Goal: Task Accomplishment & Management: Use online tool/utility

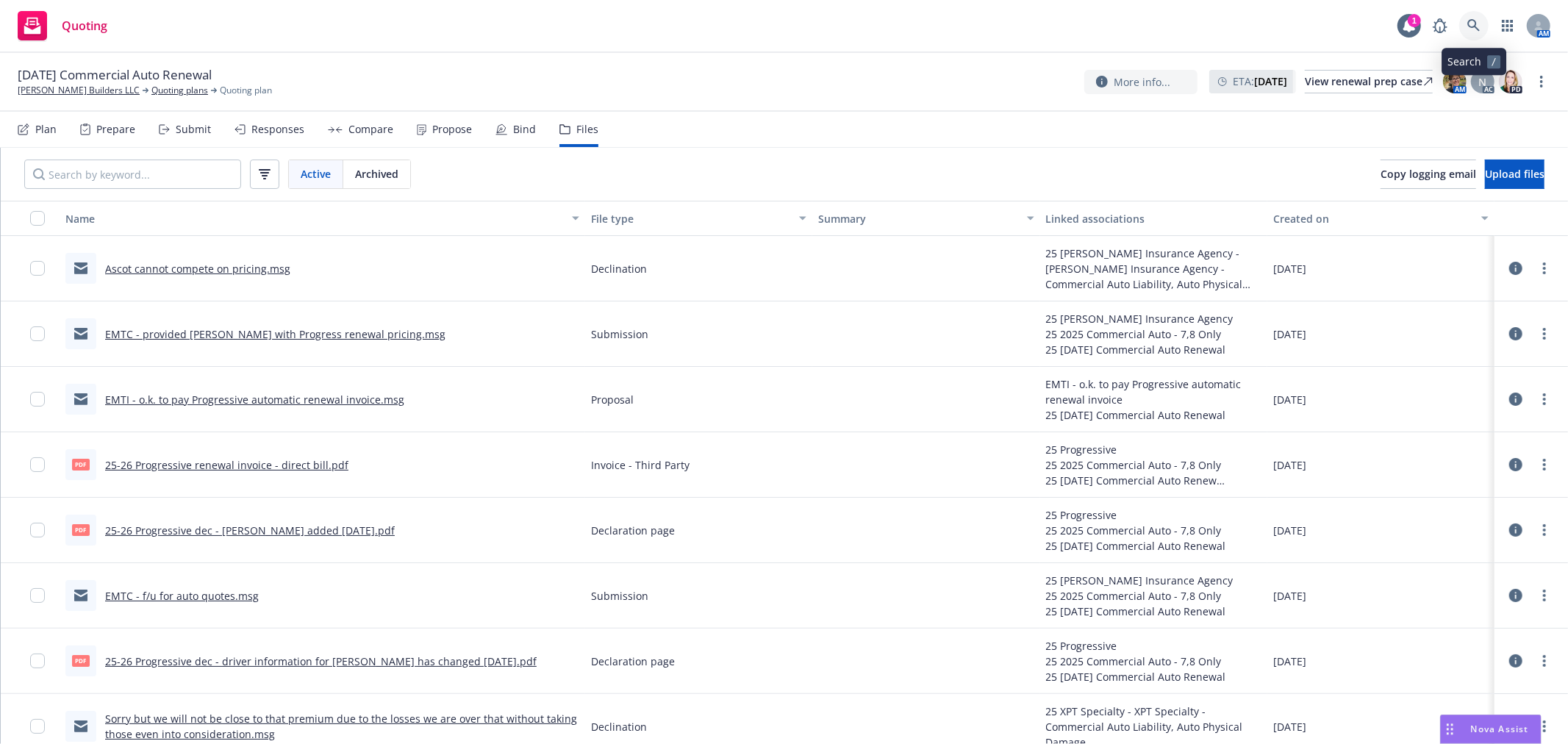
click at [1471, 29] on icon at bounding box center [1473, 25] width 13 height 13
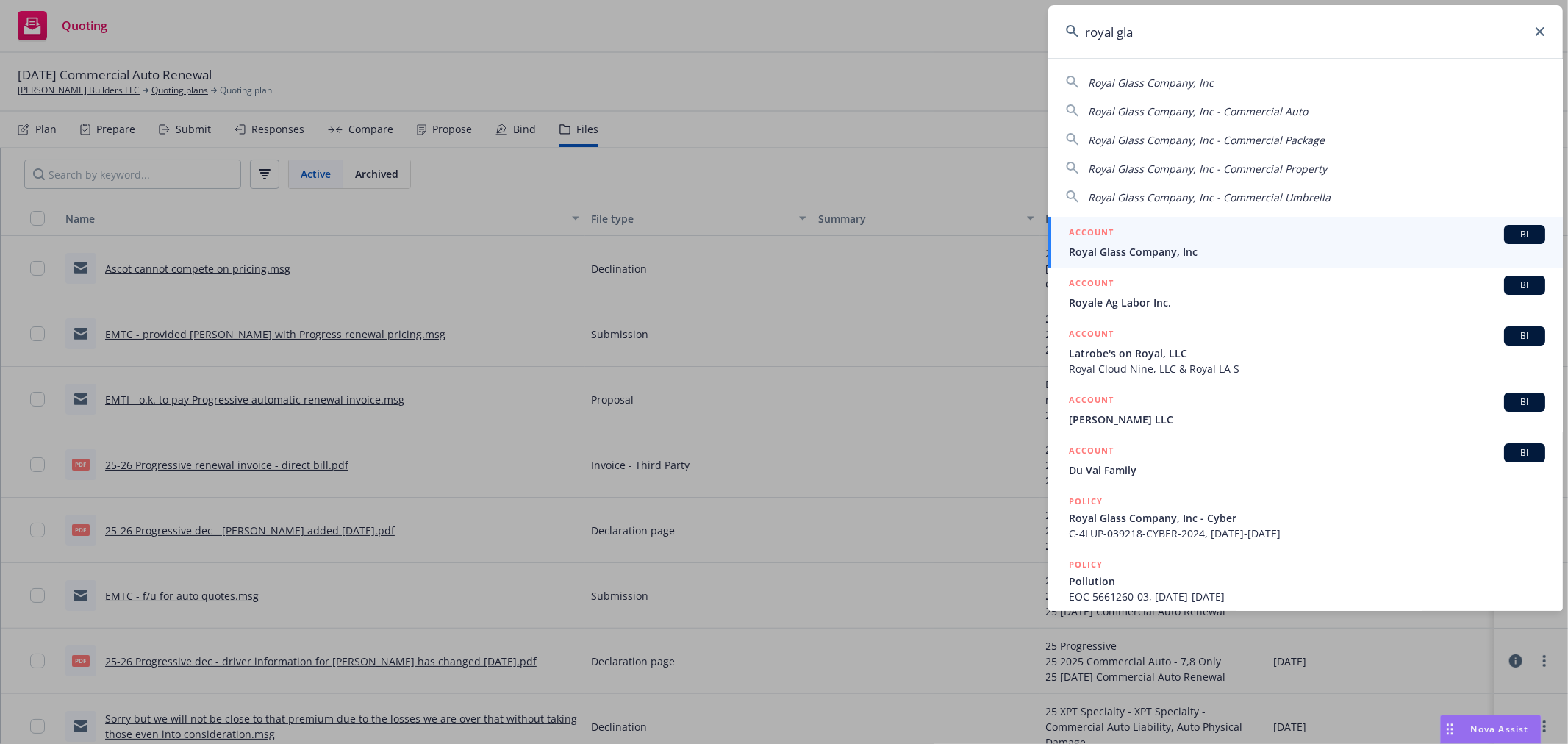
type input "royal gla"
click at [1195, 241] on div "ACCOUNT BI" at bounding box center [1307, 234] width 476 height 19
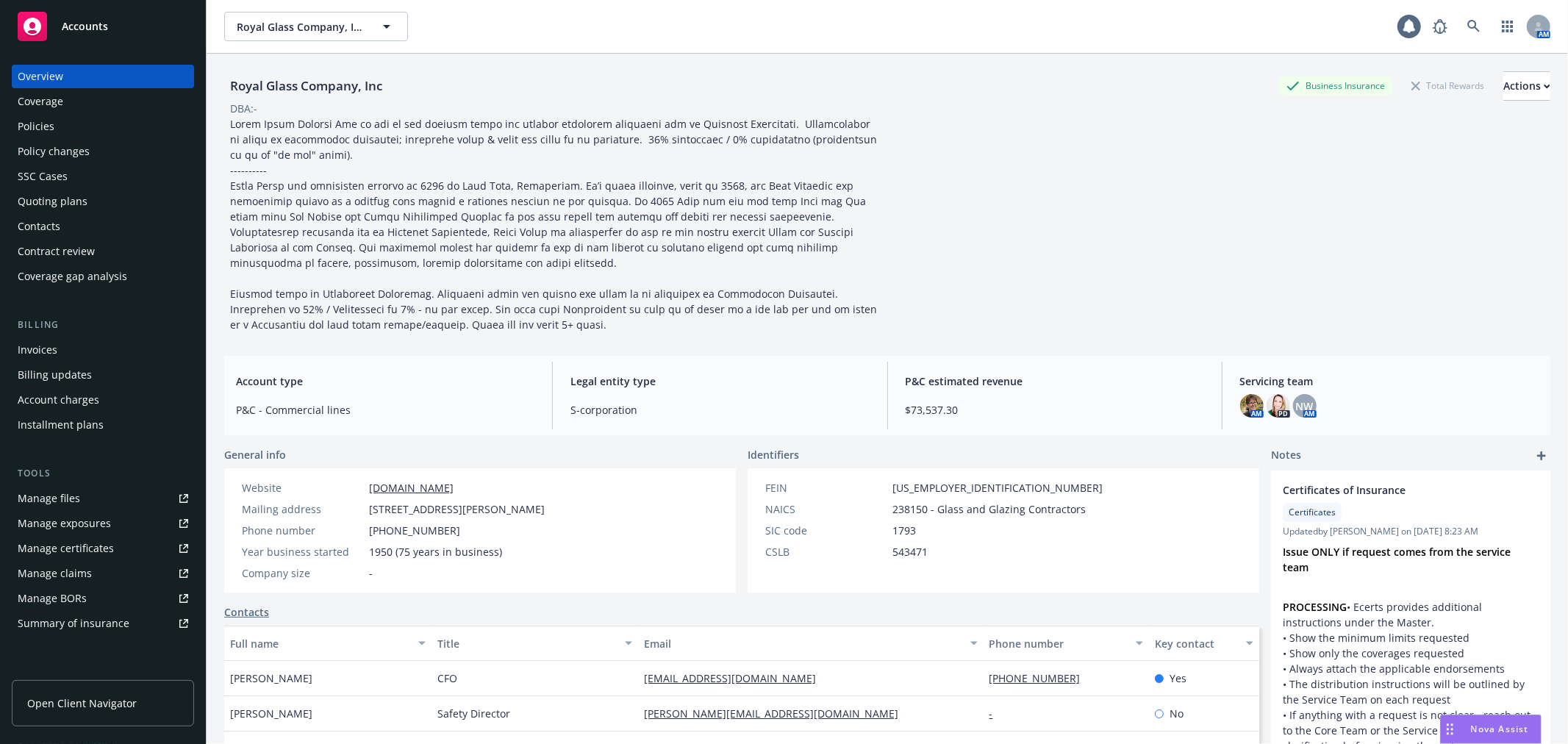
click at [50, 123] on div "Policies" at bounding box center [35, 126] width 37 height 24
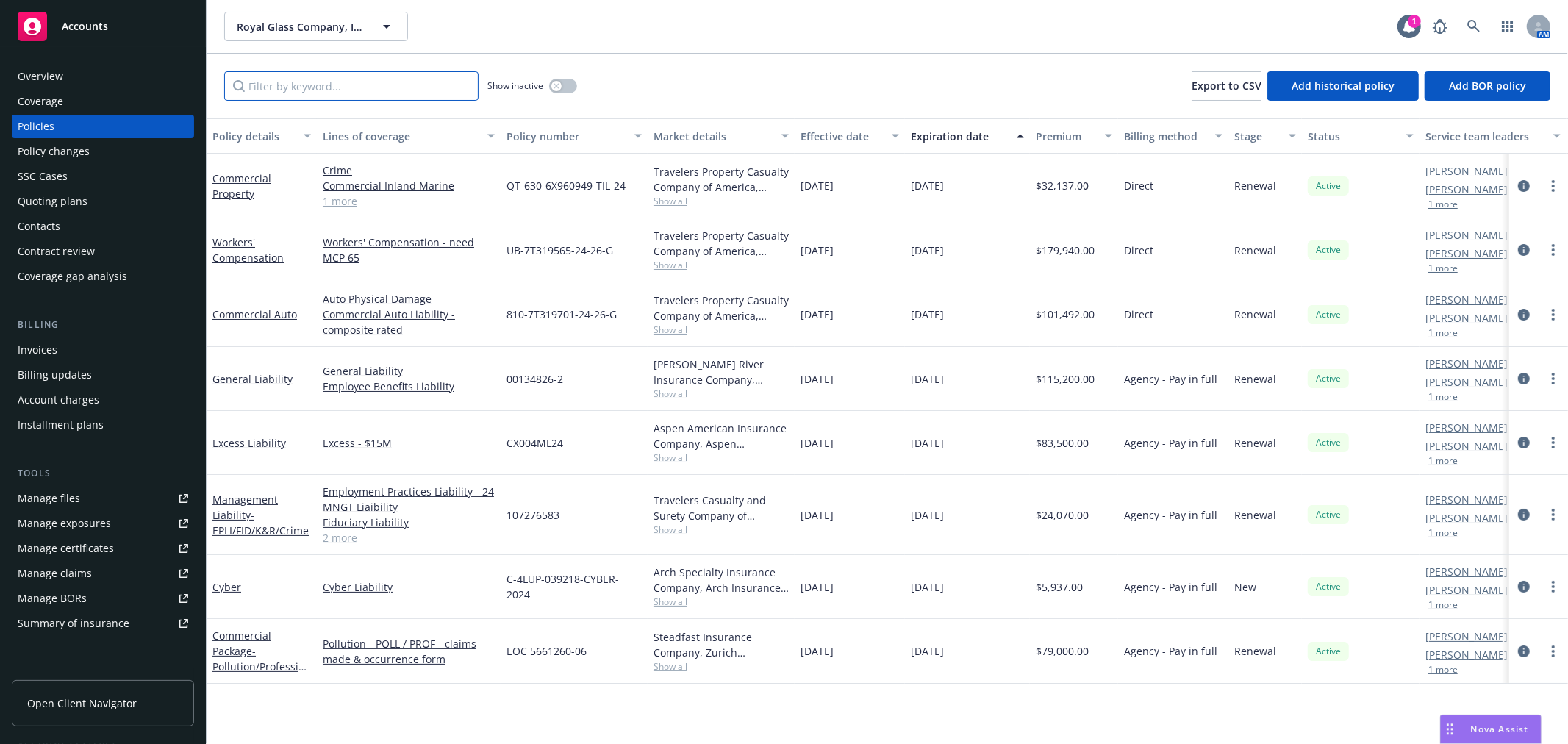
click at [270, 91] on input "Filter by keyword..." at bounding box center [351, 85] width 255 height 29
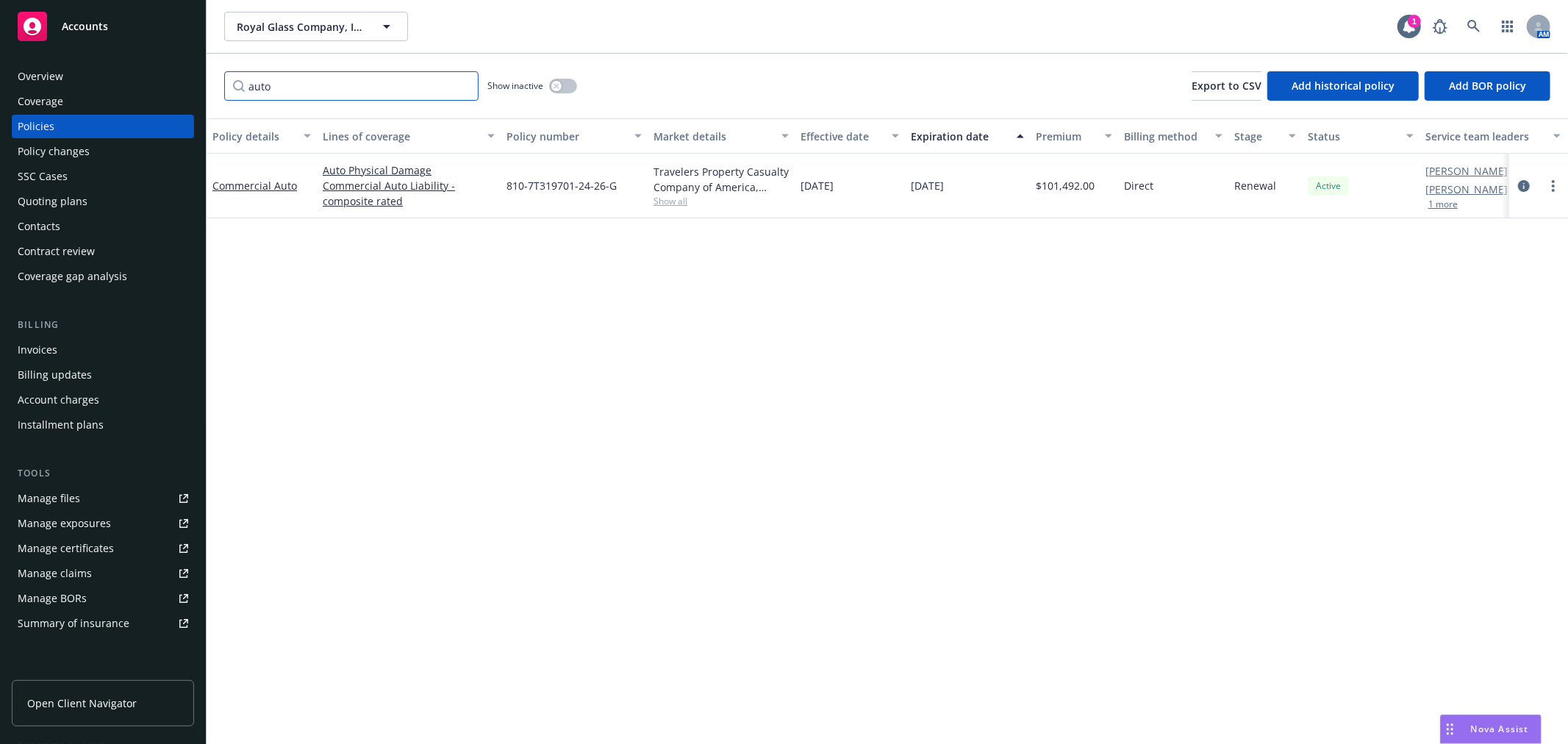
type input "auto"
click at [563, 83] on button "button" at bounding box center [563, 86] width 28 height 15
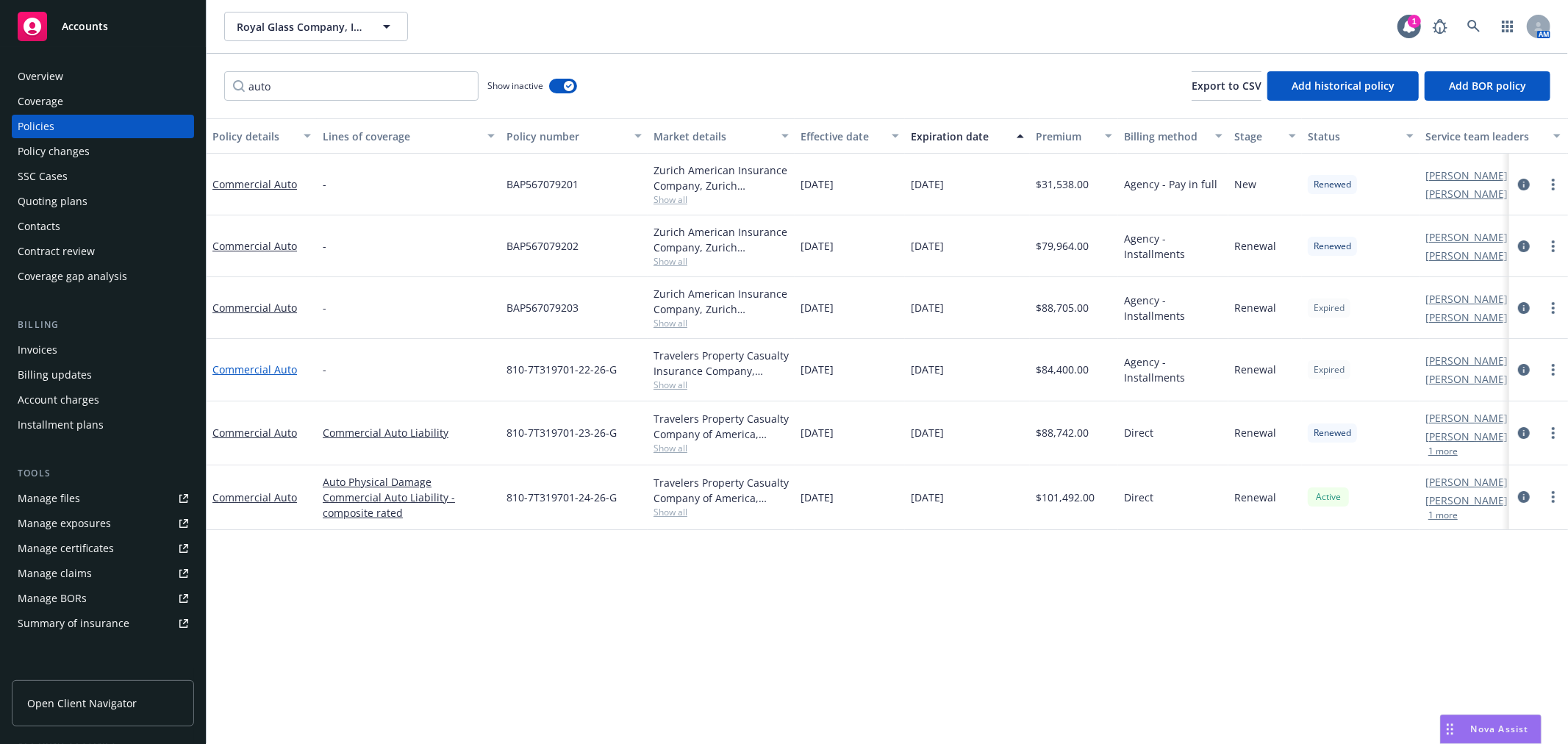
click at [240, 365] on link "Commercial Auto" at bounding box center [255, 370] width 84 height 14
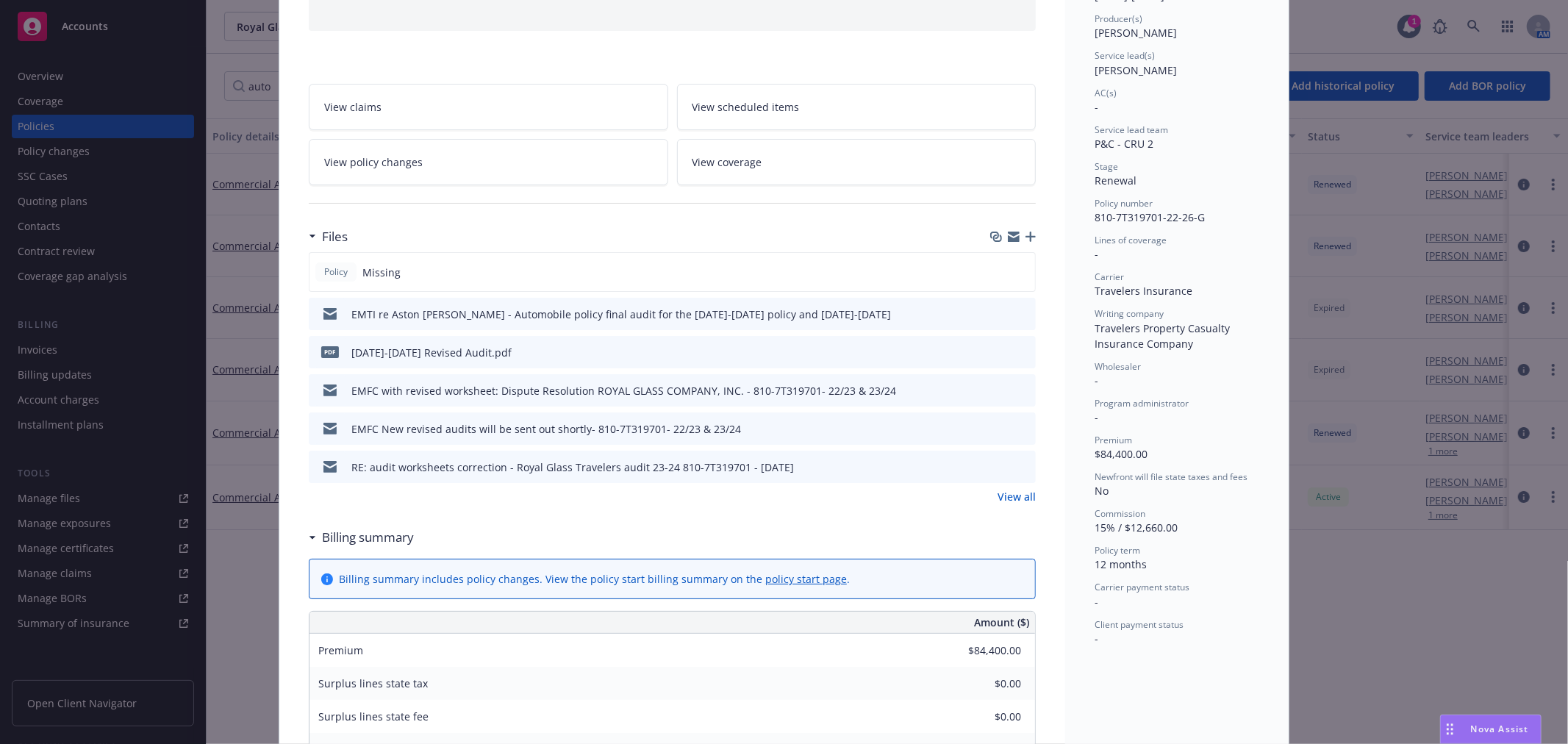
scroll to position [163, 0]
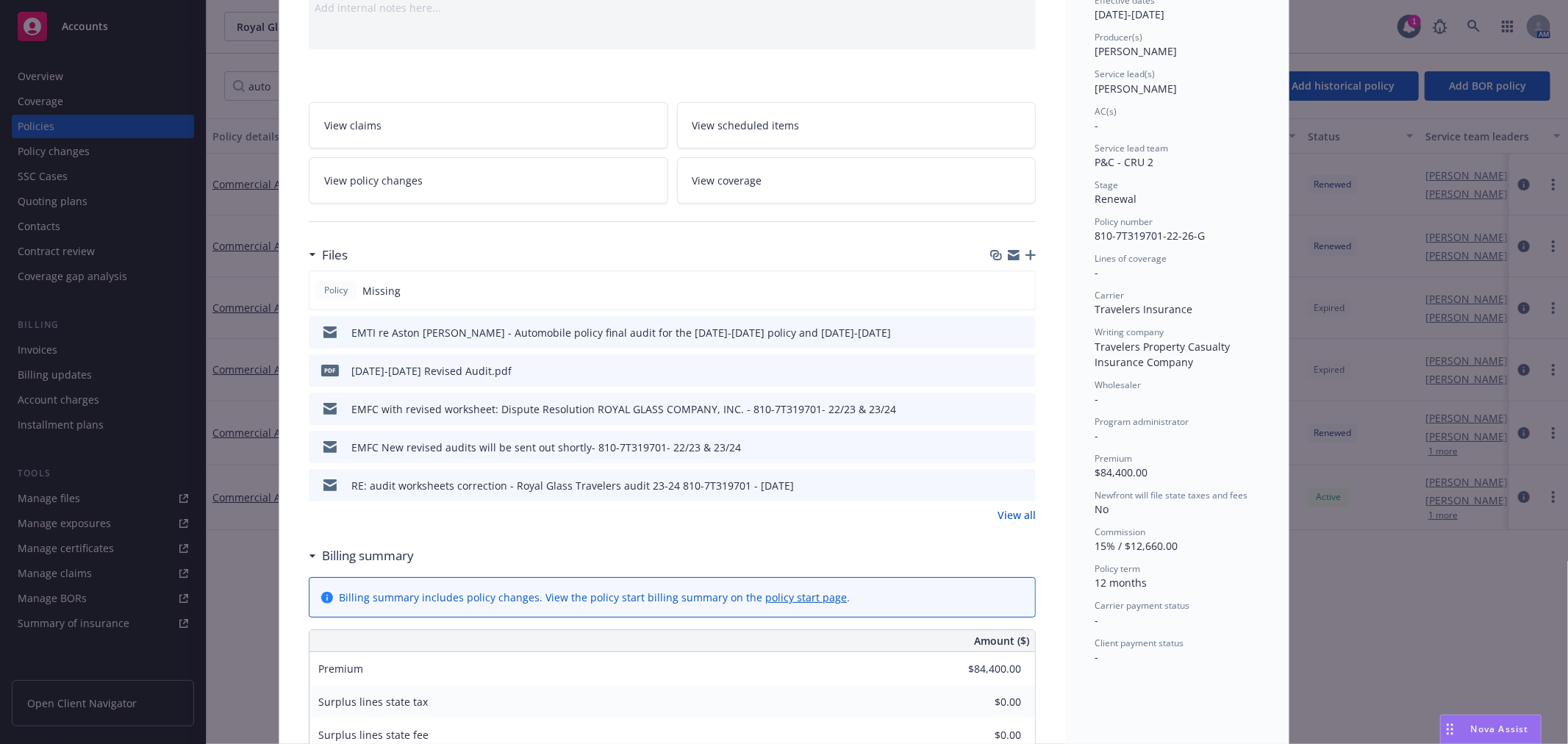
click at [493, 184] on link "View policy changes" at bounding box center [489, 180] width 359 height 46
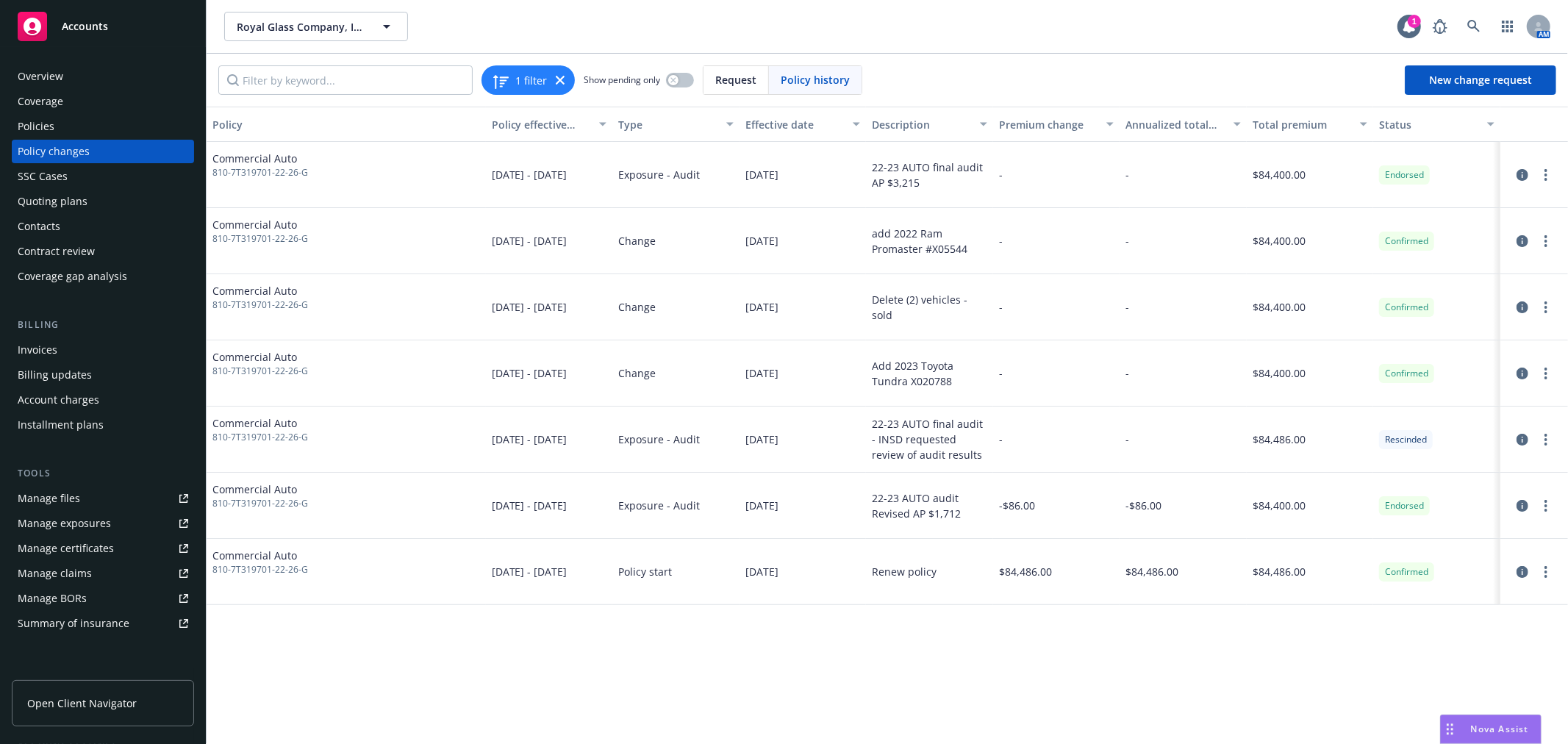
click at [41, 348] on div "Invoices" at bounding box center [37, 350] width 39 height 24
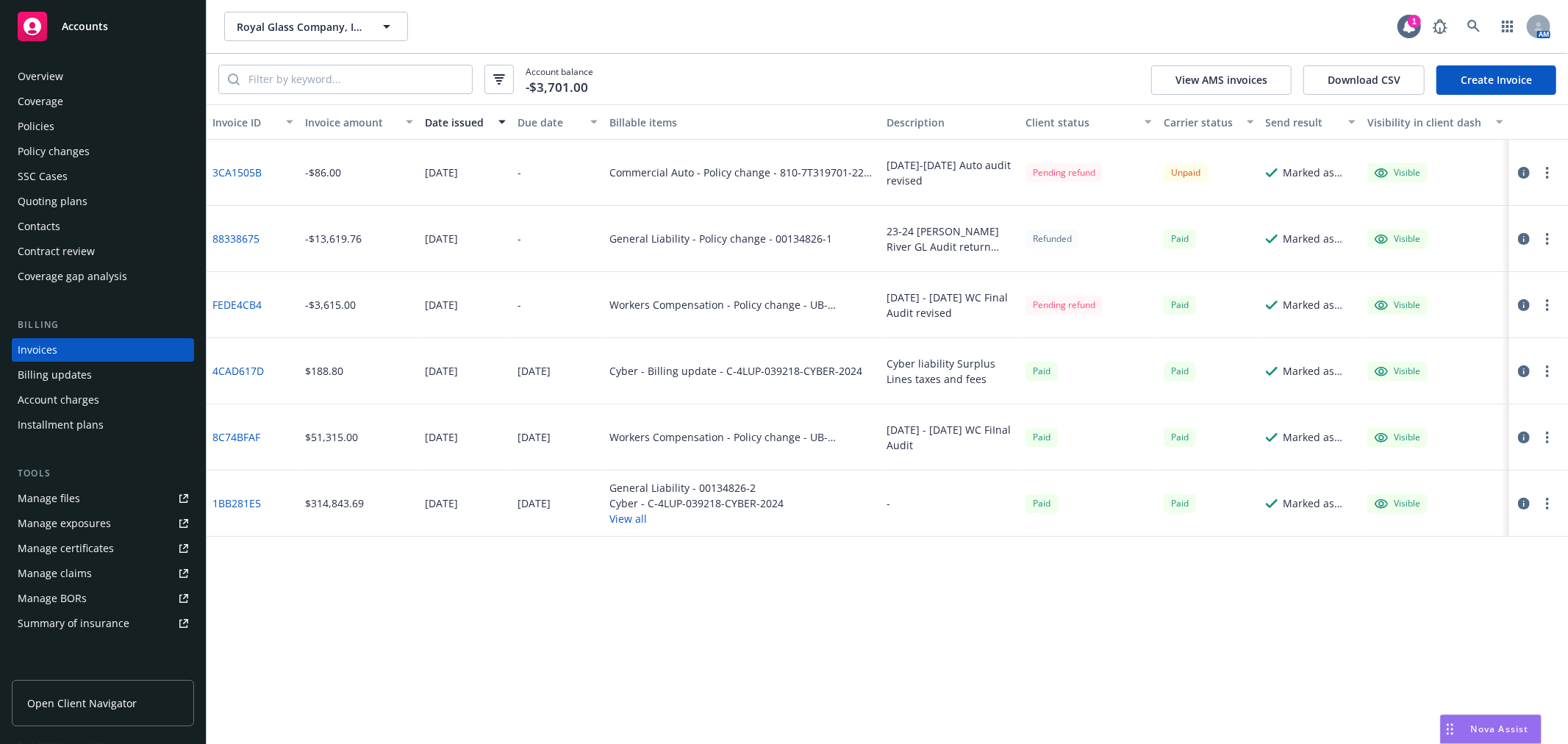
click at [1522, 170] on icon "button" at bounding box center [1524, 173] width 12 height 12
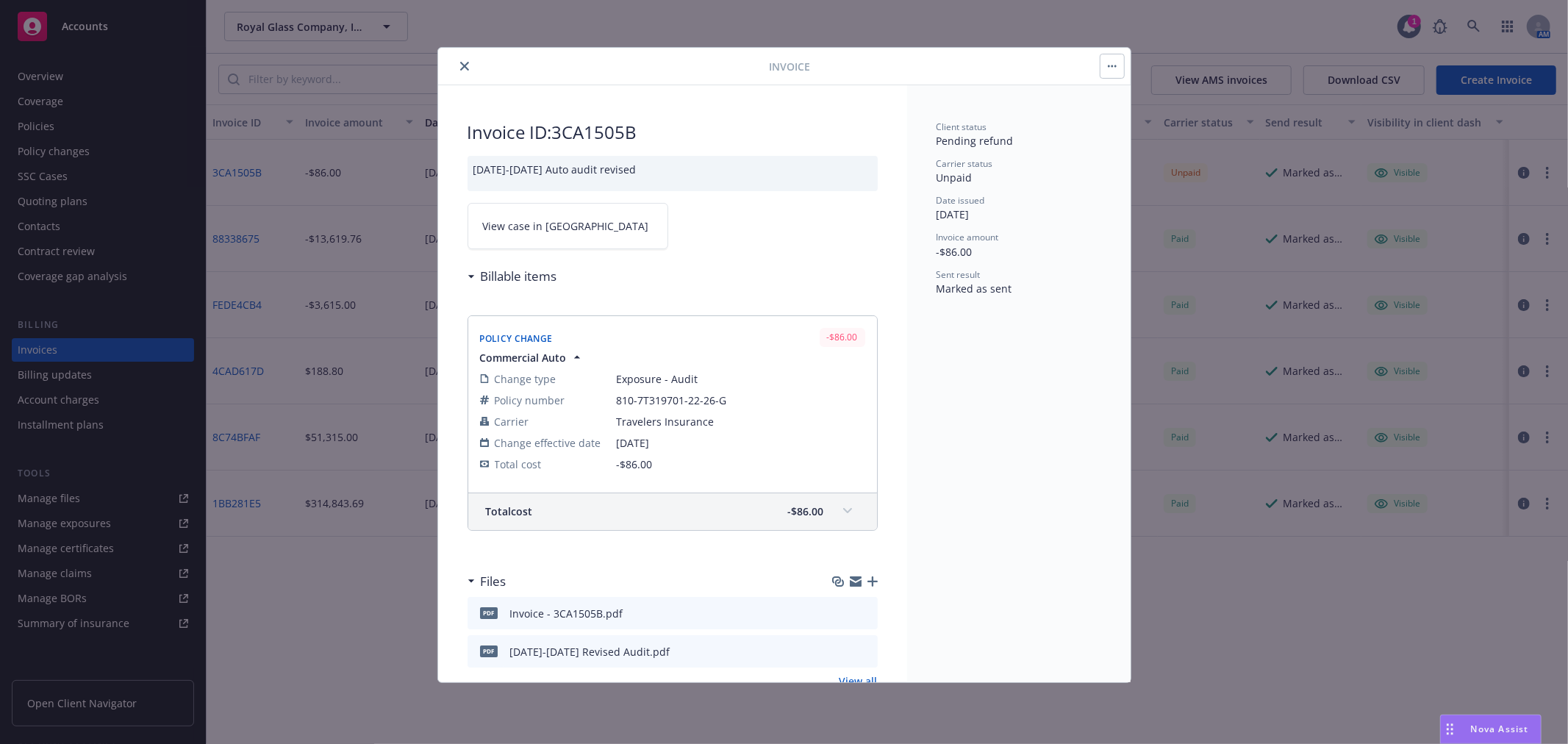
click at [850, 582] on icon "button" at bounding box center [855, 581] width 12 height 12
click at [850, 582] on icon "button" at bounding box center [855, 582] width 12 height 6
click at [461, 69] on icon "close" at bounding box center [464, 65] width 9 height 9
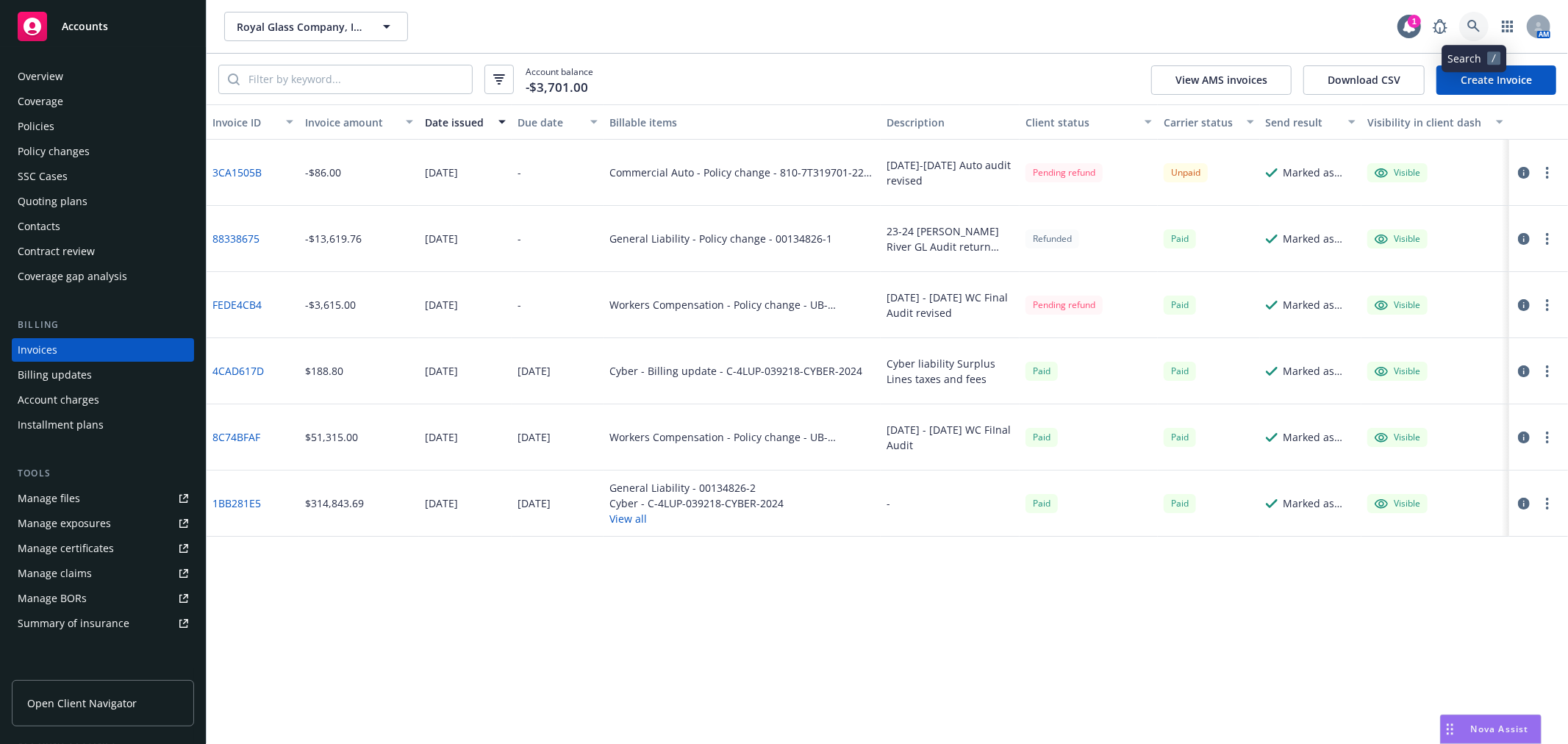
click at [1475, 30] on icon at bounding box center [1473, 26] width 13 height 13
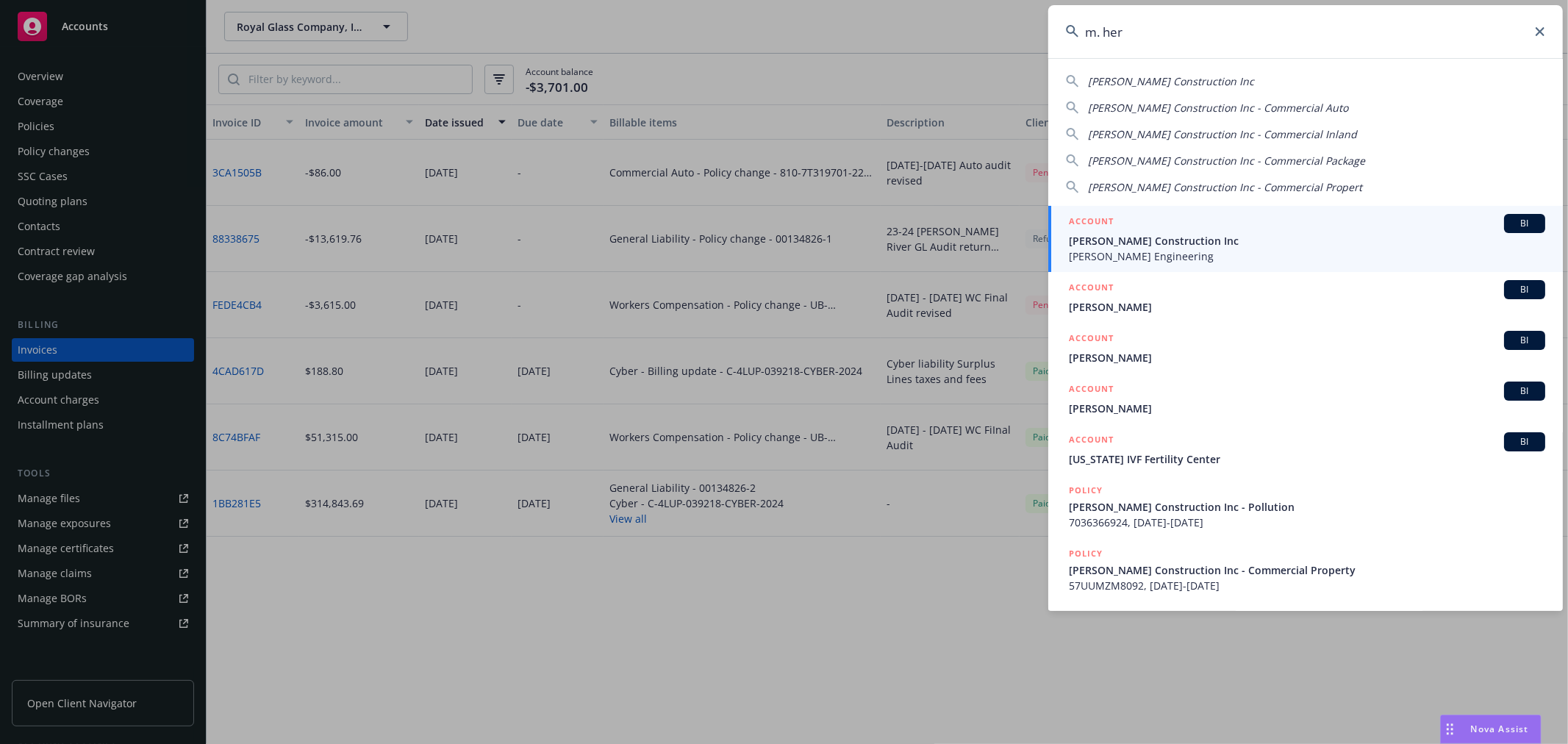
type input "m. her"
click at [1145, 252] on span "Hernandez Engineering" at bounding box center [1307, 256] width 476 height 16
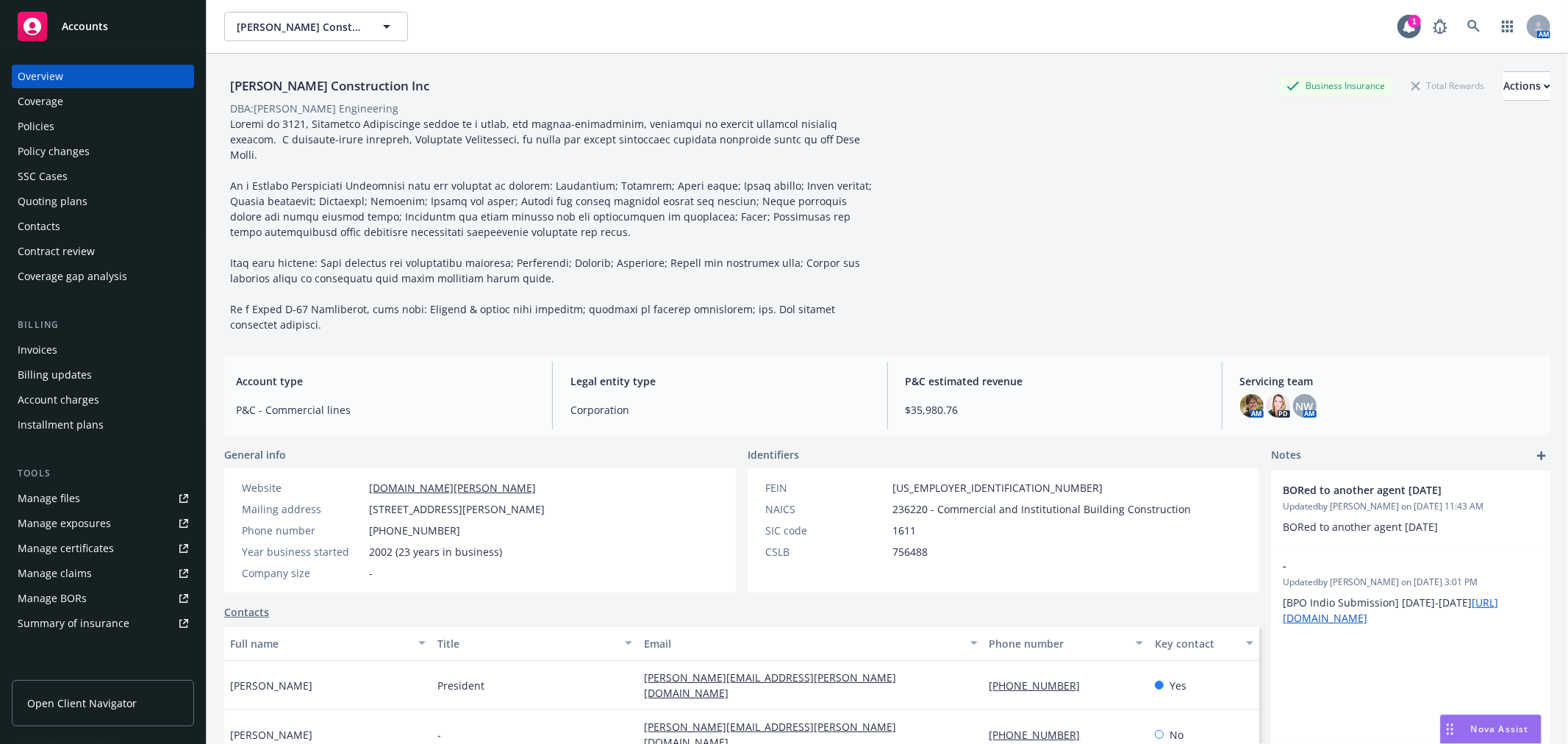
click at [84, 152] on div "Policy changes" at bounding box center [53, 151] width 72 height 24
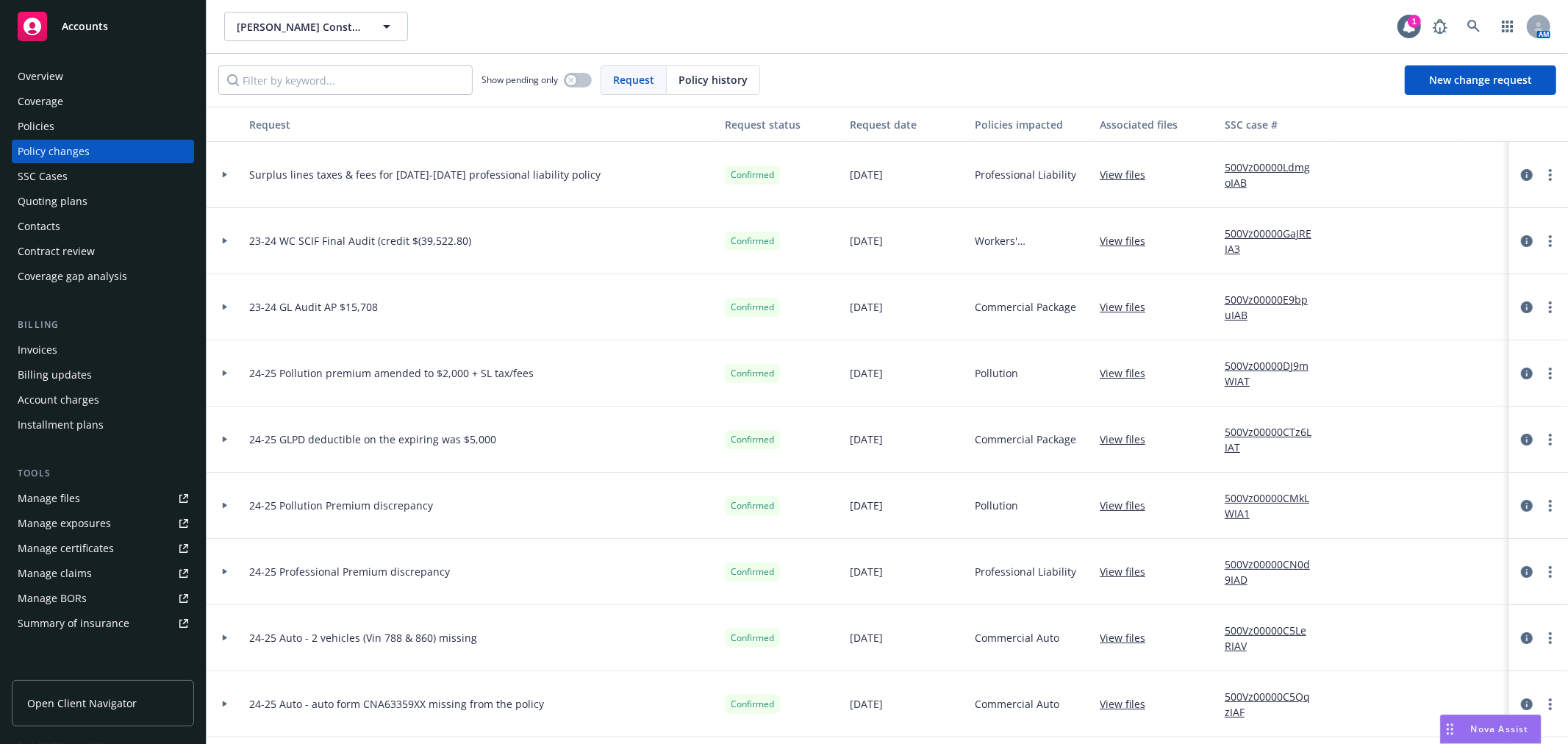
click at [97, 184] on div "SSC Cases" at bounding box center [102, 177] width 170 height 24
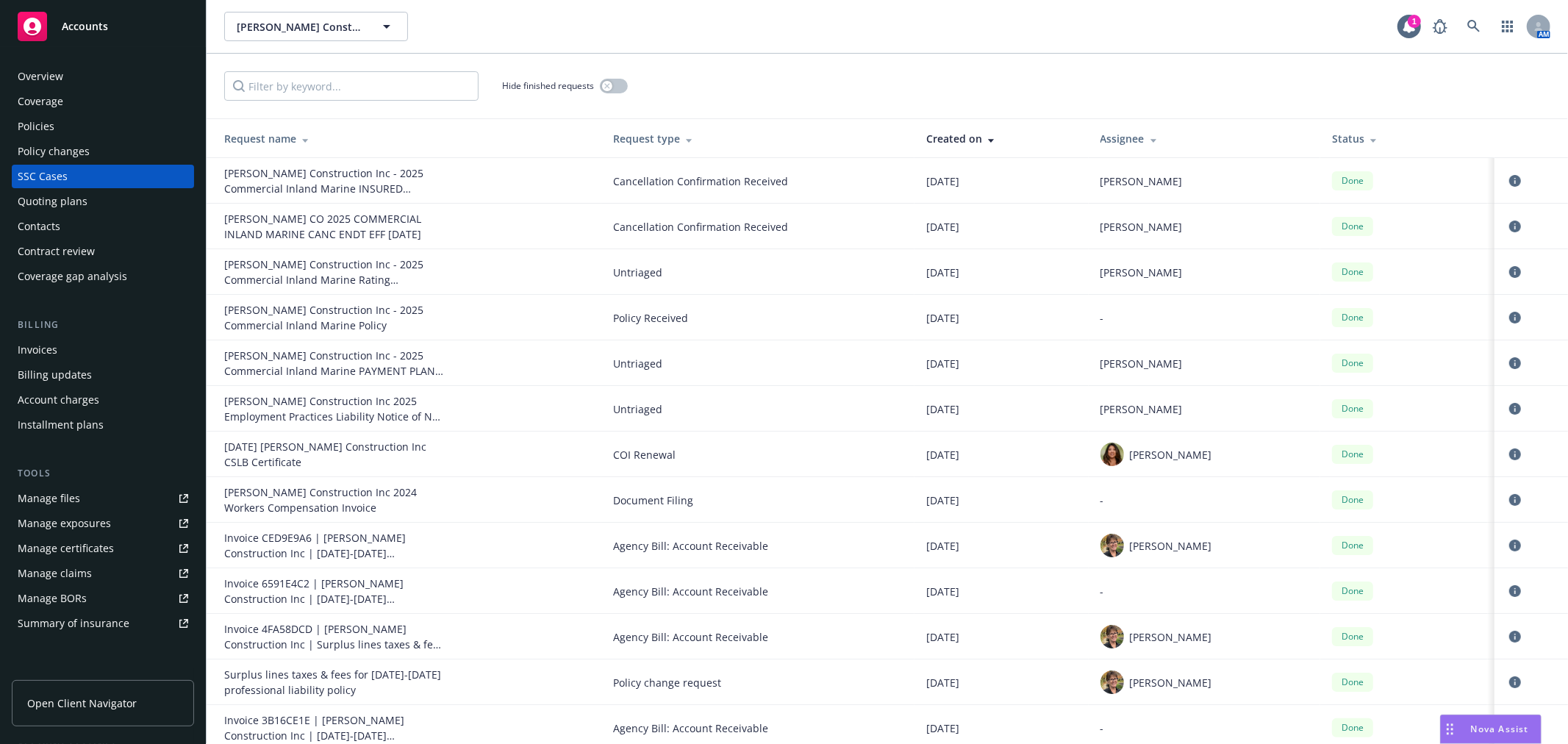
click at [1370, 141] on icon at bounding box center [1372, 140] width 6 height 4
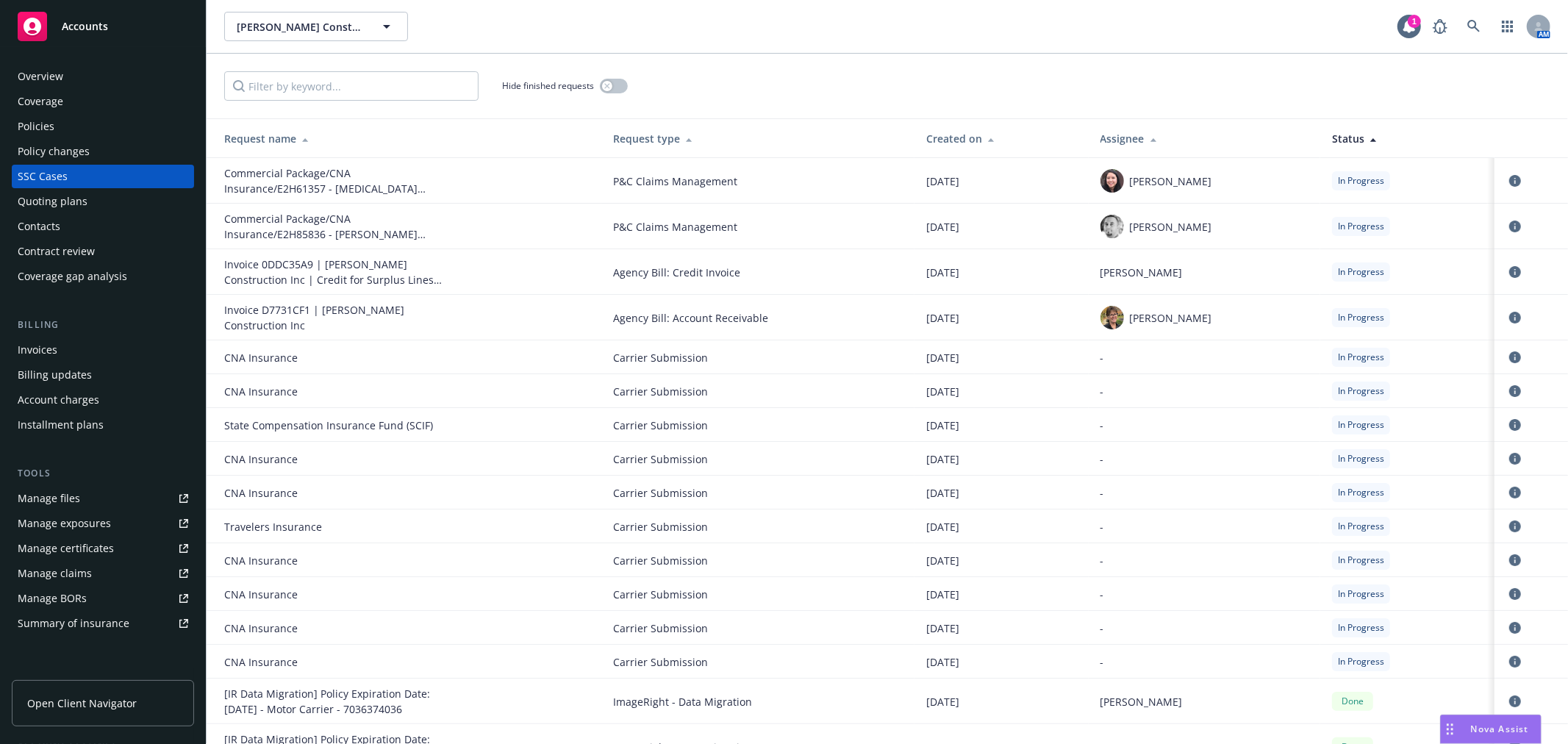
click at [76, 201] on div "Quoting plans" at bounding box center [52, 202] width 70 height 24
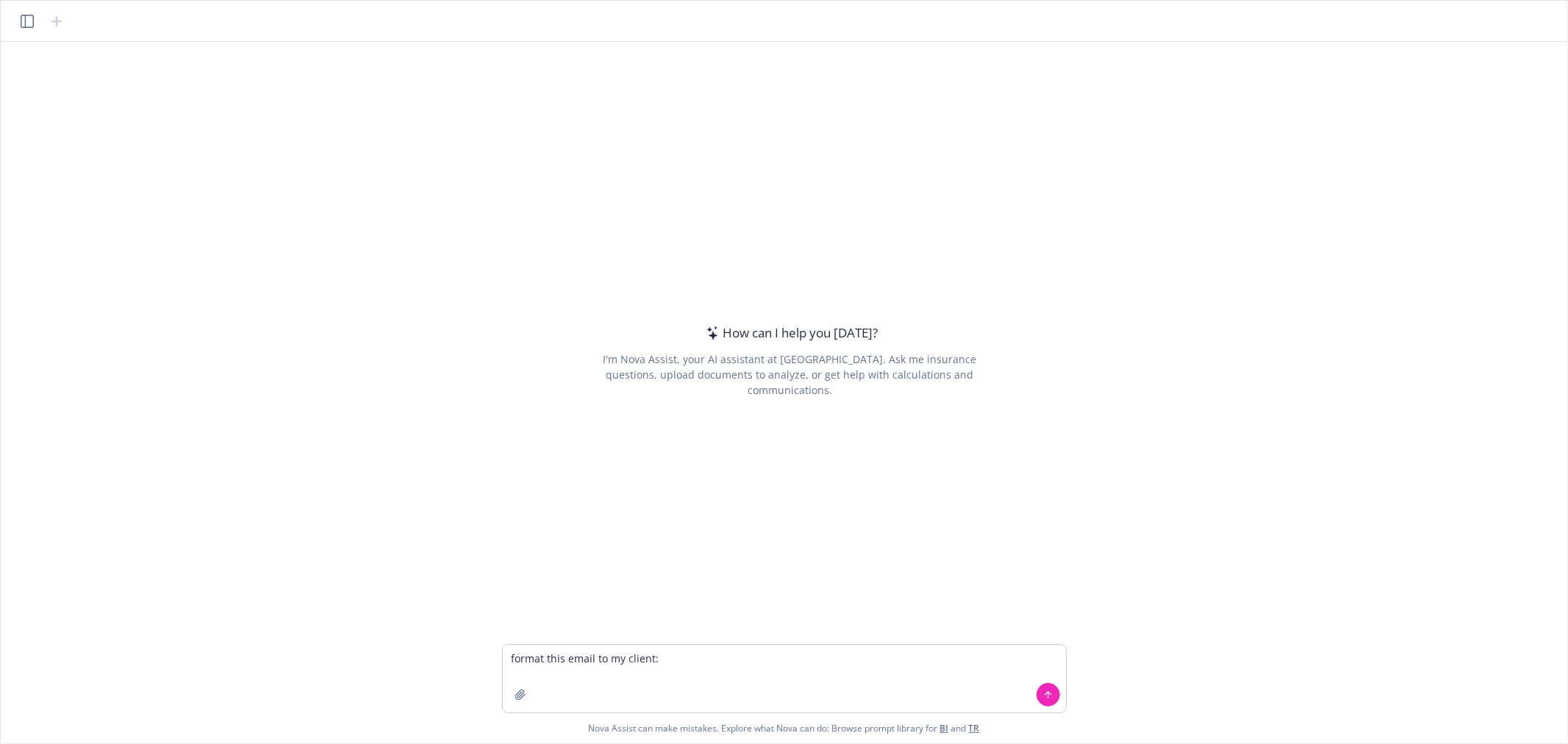
type textarea "format this email to my client: Good afternoon [PERSON_NAME] and [PERSON_NAME],…"
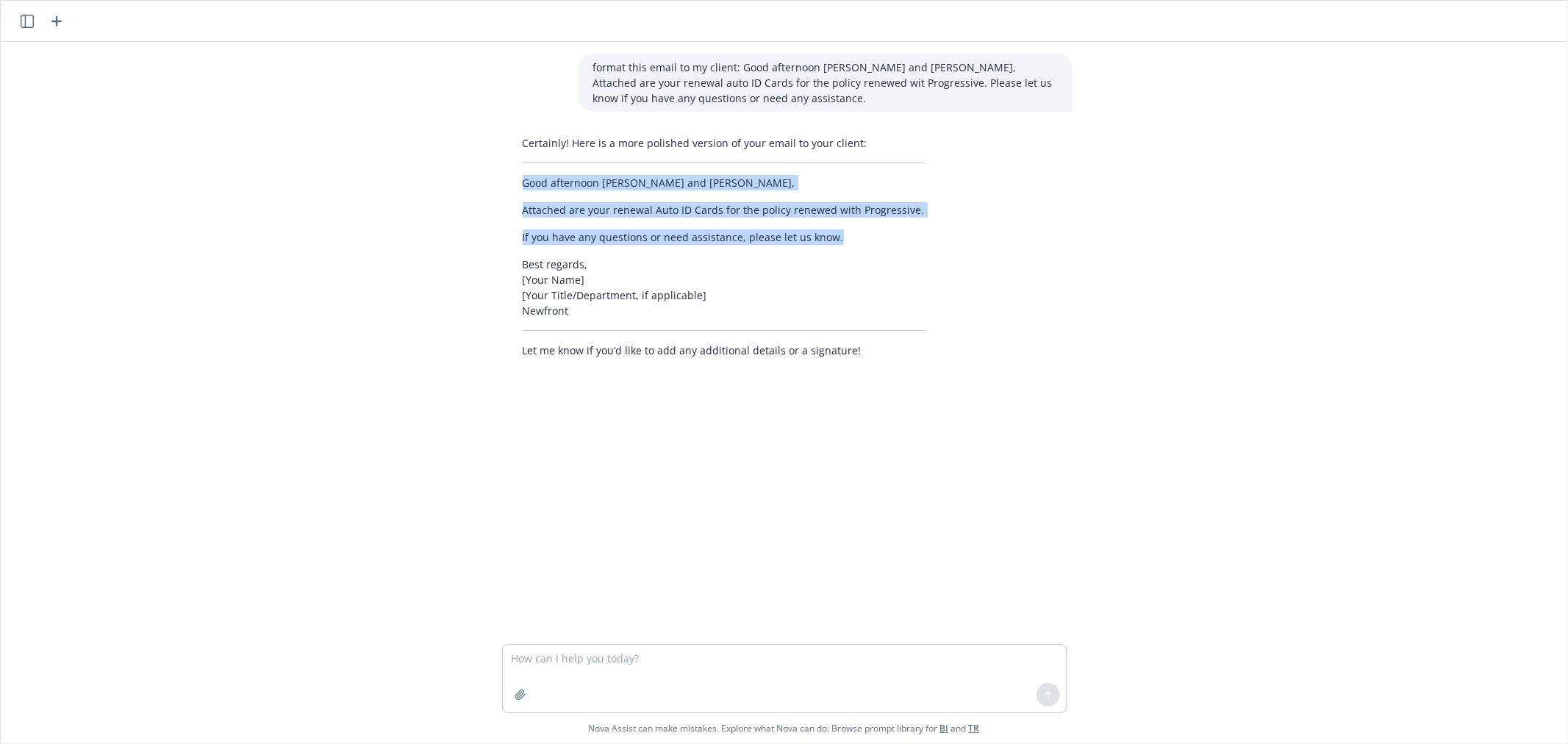
drag, startPoint x: 517, startPoint y: 184, endPoint x: 842, endPoint y: 233, distance: 328.7
click at [842, 233] on div "Certainly! Here is a more polished version of your email to your client: Good a…" at bounding box center [723, 246] width 431 height 234
copy div "Good afternoon Katy and Janine, Attached are your renewal Auto ID Cards for the…"
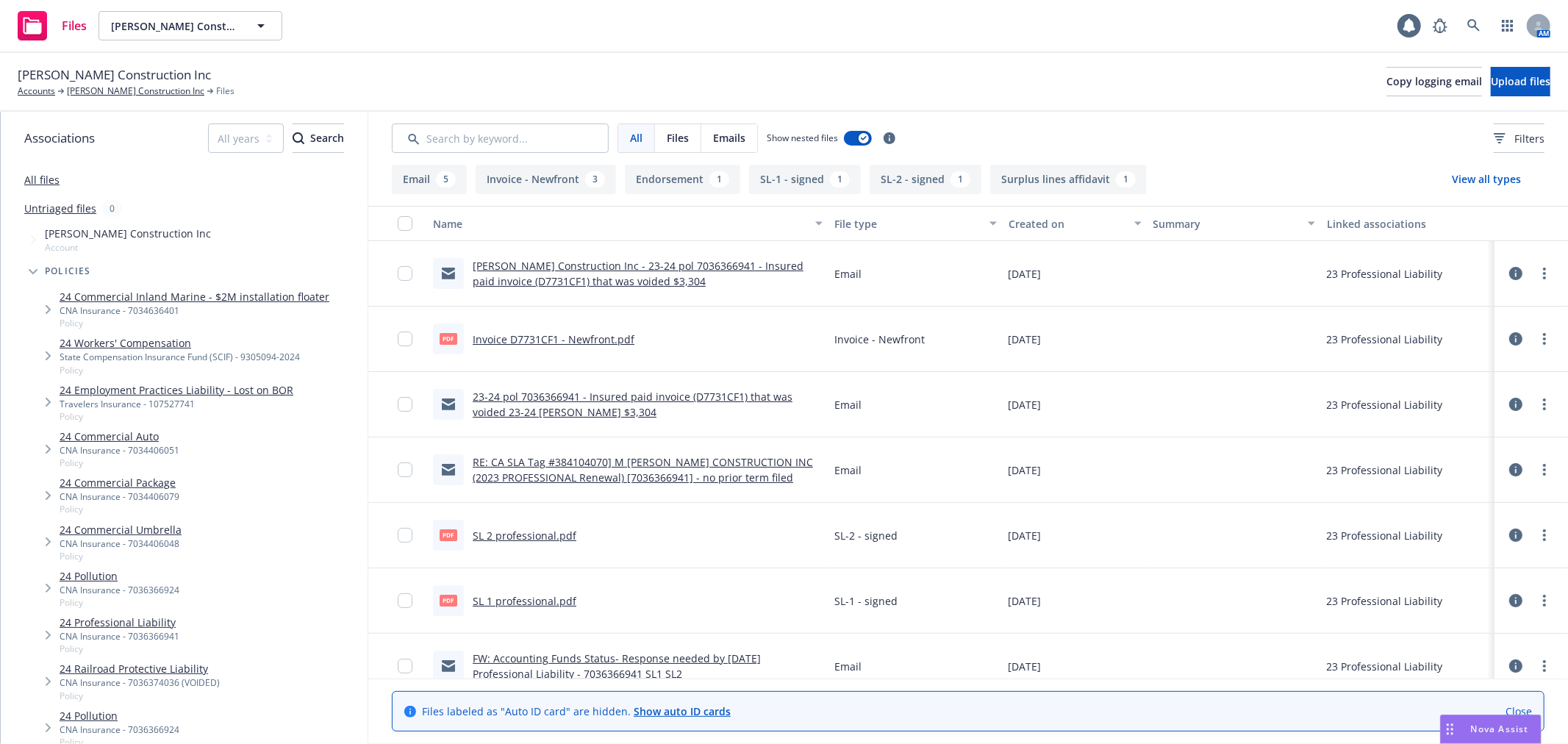
click at [689, 265] on link "M. Hernandez Construction Inc - 23-24 pol 7036366941 - Insured paid invoice (D7…" at bounding box center [639, 273] width 331 height 29
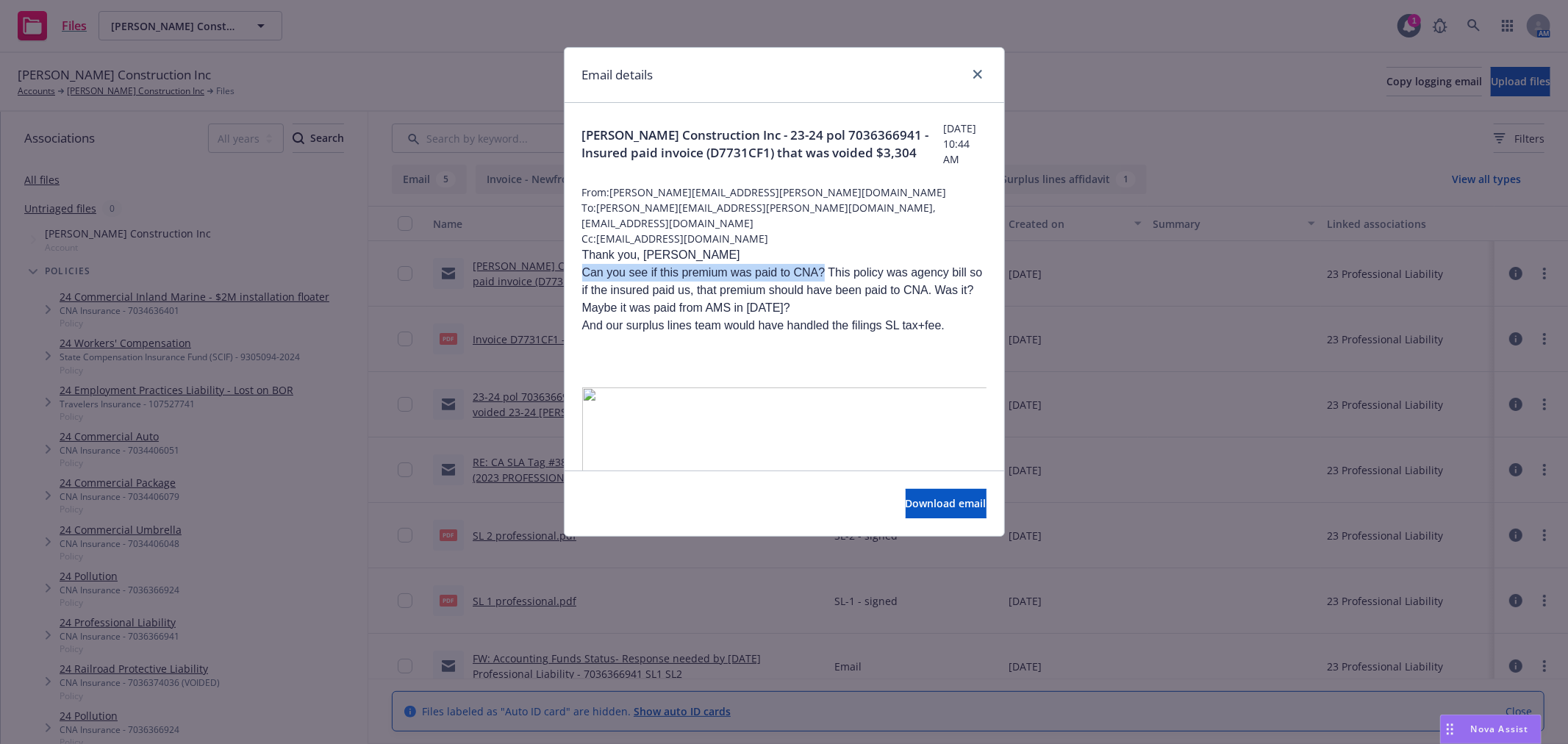
drag, startPoint x: 582, startPoint y: 263, endPoint x: 825, endPoint y: 259, distance: 243.0
click at [825, 264] on p "Can you see if this premium was paid to CNA? This policy was agency bill so if …" at bounding box center [784, 290] width 404 height 53
copy p "Can you see if this premium was paid to CNA?"
click at [980, 76] on icon "close" at bounding box center [978, 74] width 9 height 9
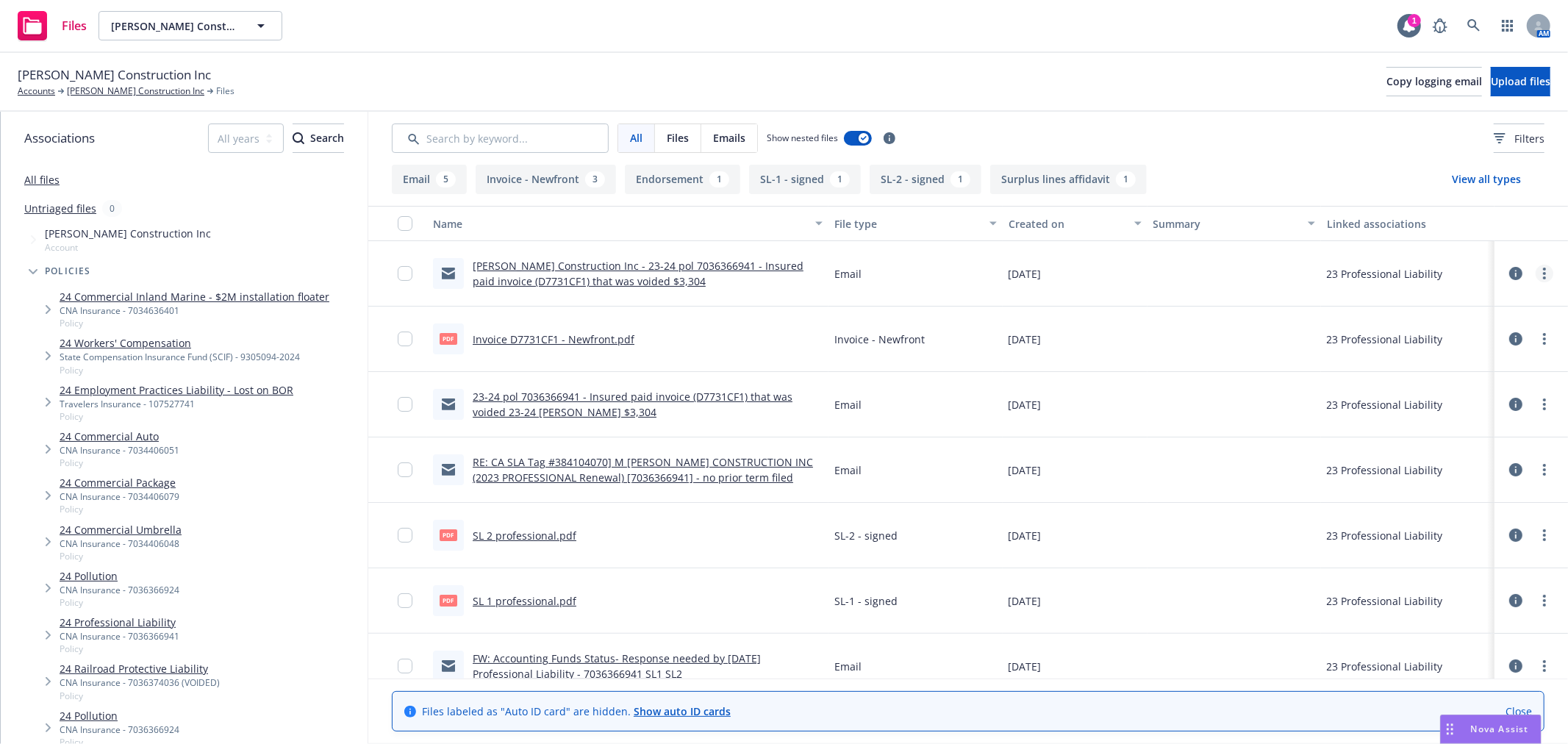
click at [1536, 270] on link "more" at bounding box center [1544, 273] width 17 height 17
click at [1497, 362] on link "Edit" at bounding box center [1455, 362] width 147 height 29
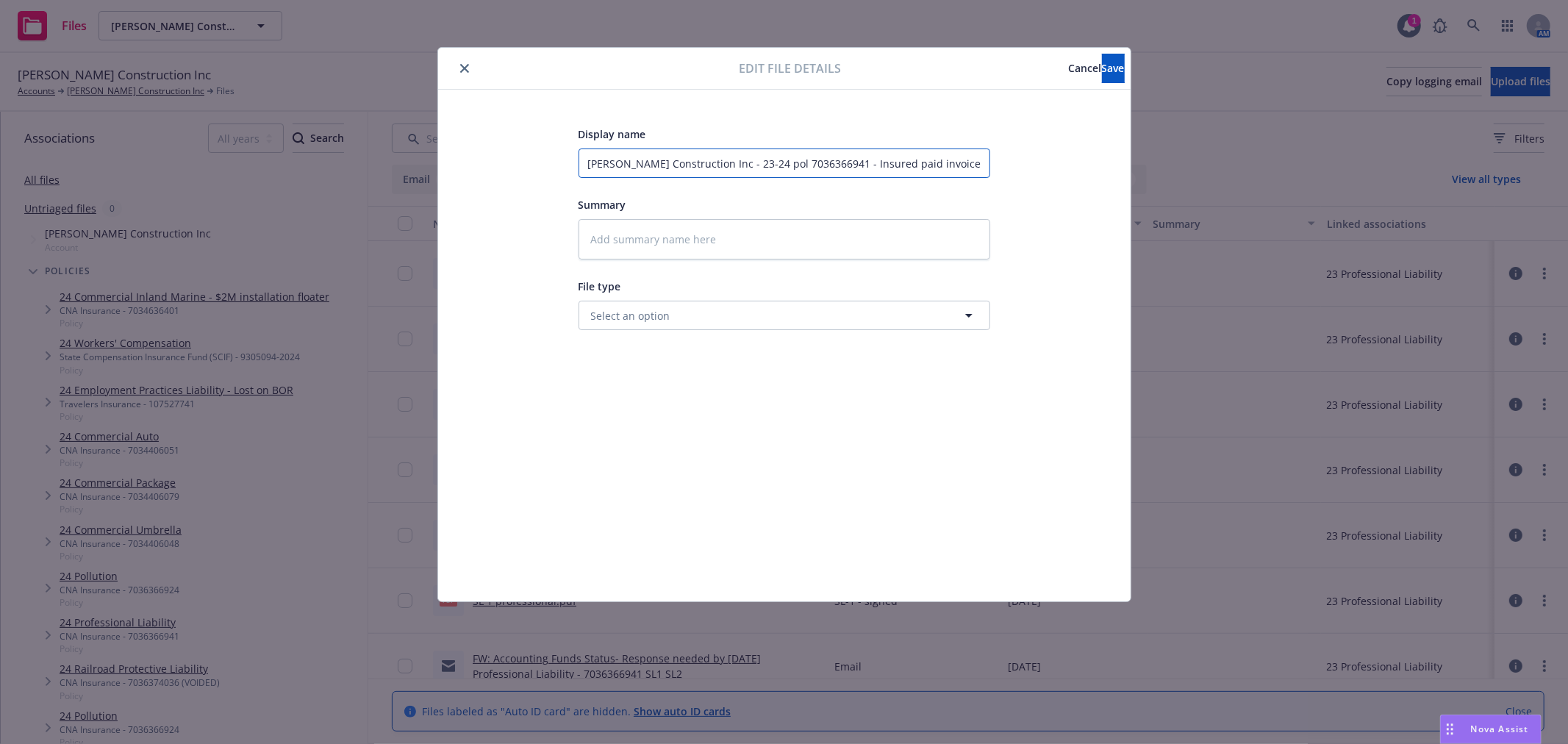
drag, startPoint x: 851, startPoint y: 158, endPoint x: 353, endPoint y: 156, distance: 498.0
click at [353, 156] on div "Edit file details Cancel Save Display name M. Hernandez Construction Inc - 23-2…" at bounding box center [784, 372] width 1568 height 744
paste input "Can you see if this premium was paid to CNA?"
type textarea "x"
type input "Can you see if this premium was paid to CNA? - Insured paid invoice (D7731CF1) …"
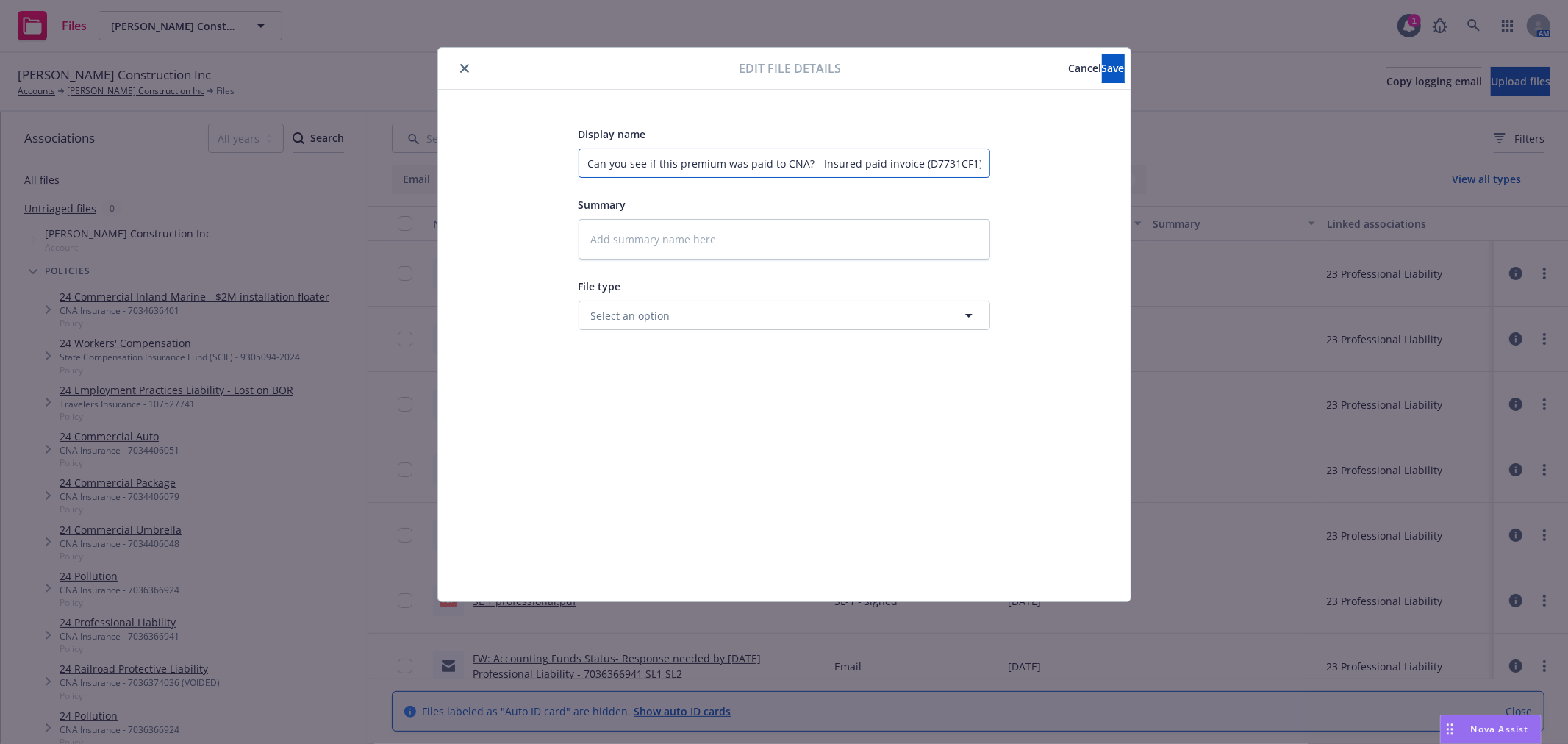
type textarea "x"
type input "Can you see if this premium was paid to CNA? - Insured paid invoice (D7731CF1) …"
type textarea "x"
type input "Can you see if this premium was paid to CNA? f - Insured paid invoice (D7731CF1…"
type textarea "x"
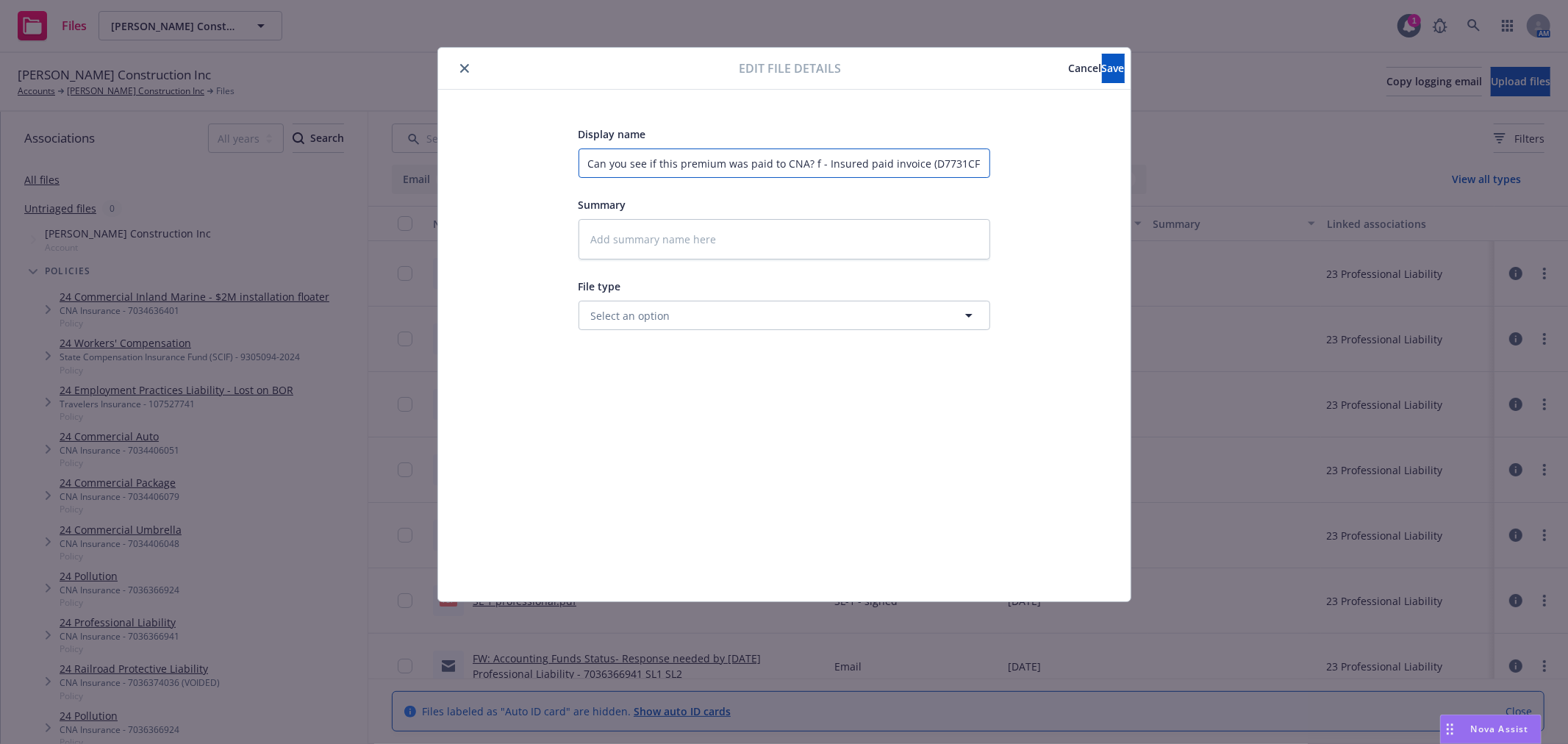
type input "Can you see if this premium was paid to CNA? fr - Insured paid invoice (D7731CF…"
type textarea "x"
type input "Can you see if this premium was paid to CNA? fro - Insured paid invoice (D7731C…"
type textarea "x"
type input "Can you see if this premium was paid to CNA? from - Insured paid invoice (D7731…"
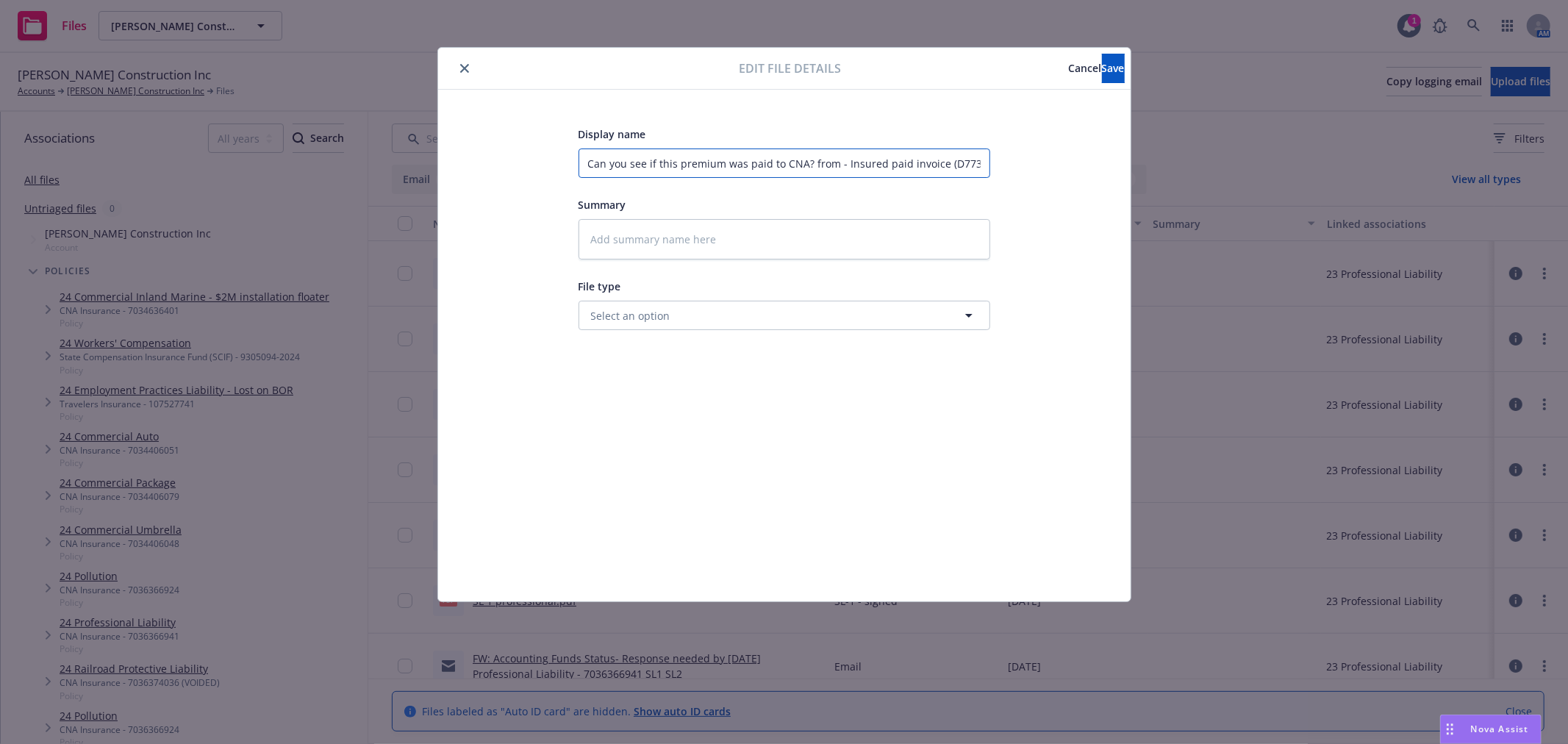
type textarea "x"
type input "Can you see if this premium was paid to CNA? from - Insured paid invoice (D7731…"
type textarea "x"
type input "Can you see if this premium was paid to CNA? from a - Insured paid invoice (D77…"
type textarea "x"
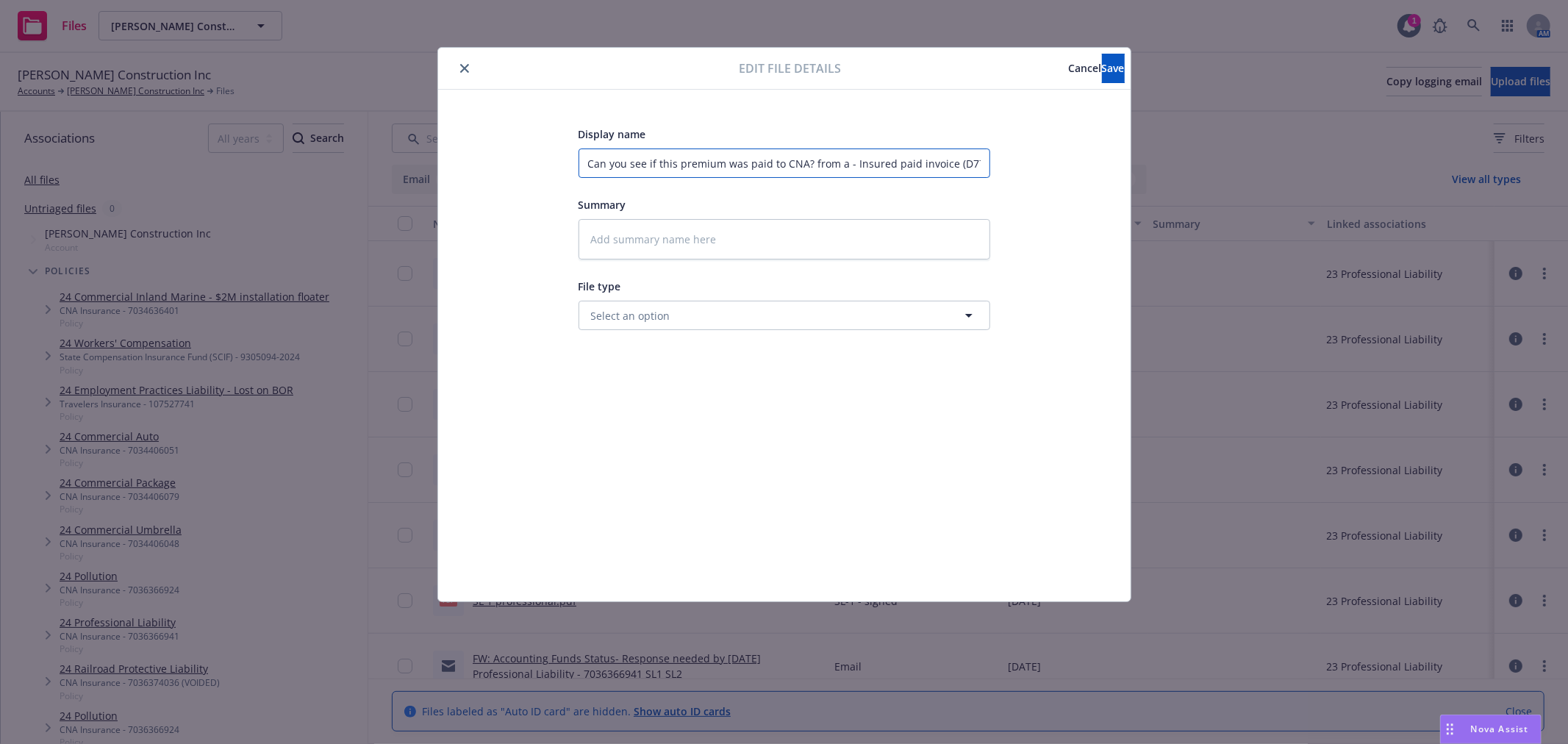
type input "Can you see if this premium was paid to CNA? from - Insured paid invoice (D7731…"
type textarea "x"
type input "Can you see if this premium was paid to CNA? from A - Insured paid invoice (D77…"
type textarea "x"
type input "Can you see if this premium was paid to CNA? from AM - Insured paid invoice (D7…"
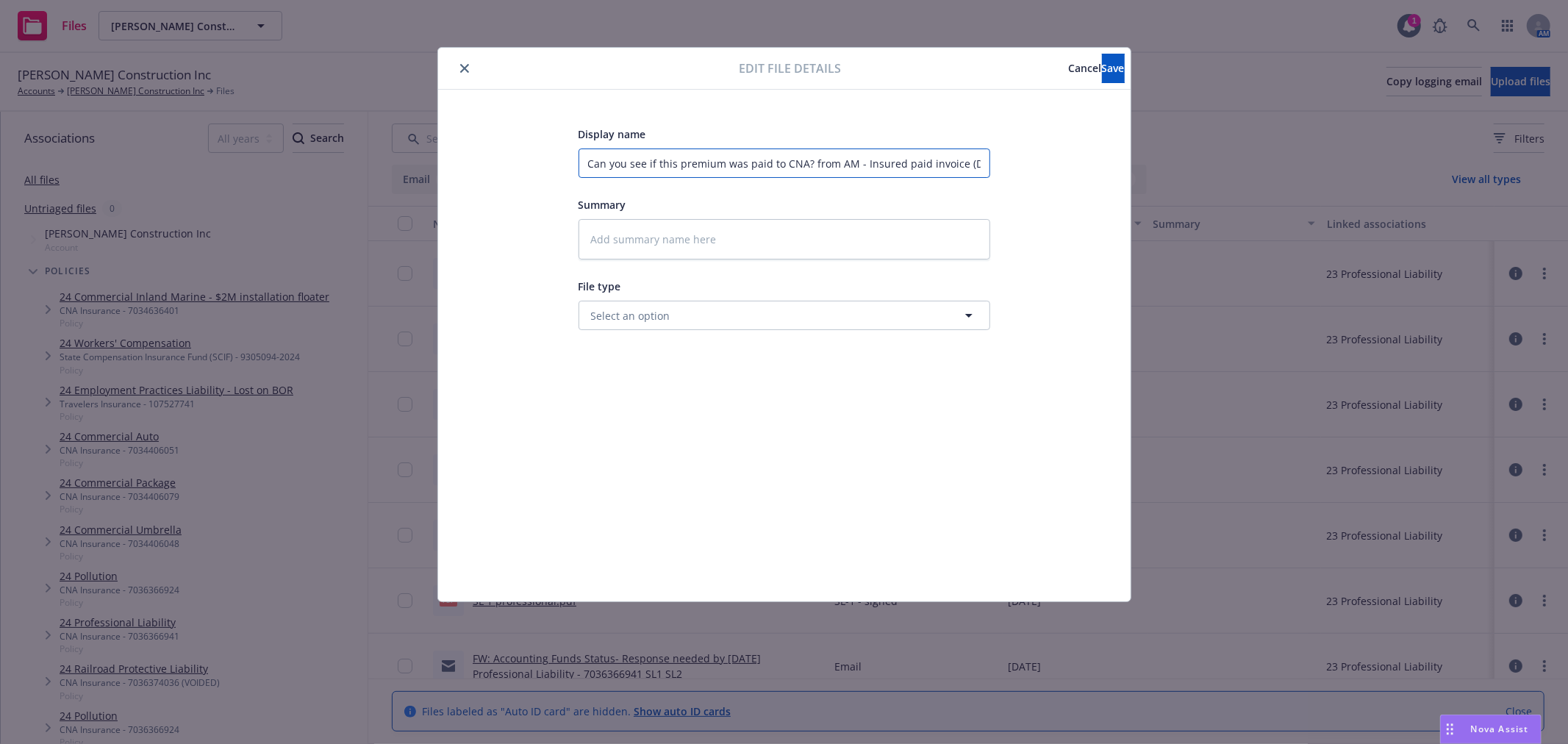
type textarea "x"
type input "Can you see if this premium was paid to CNA? from AMS - Insured paid invoice (D…"
type textarea "x"
type input "Can you see if this premium was paid to CNA? from AMS? - Insured paid invoice (…"
click at [690, 318] on button "Select an option" at bounding box center [784, 314] width 412 height 29
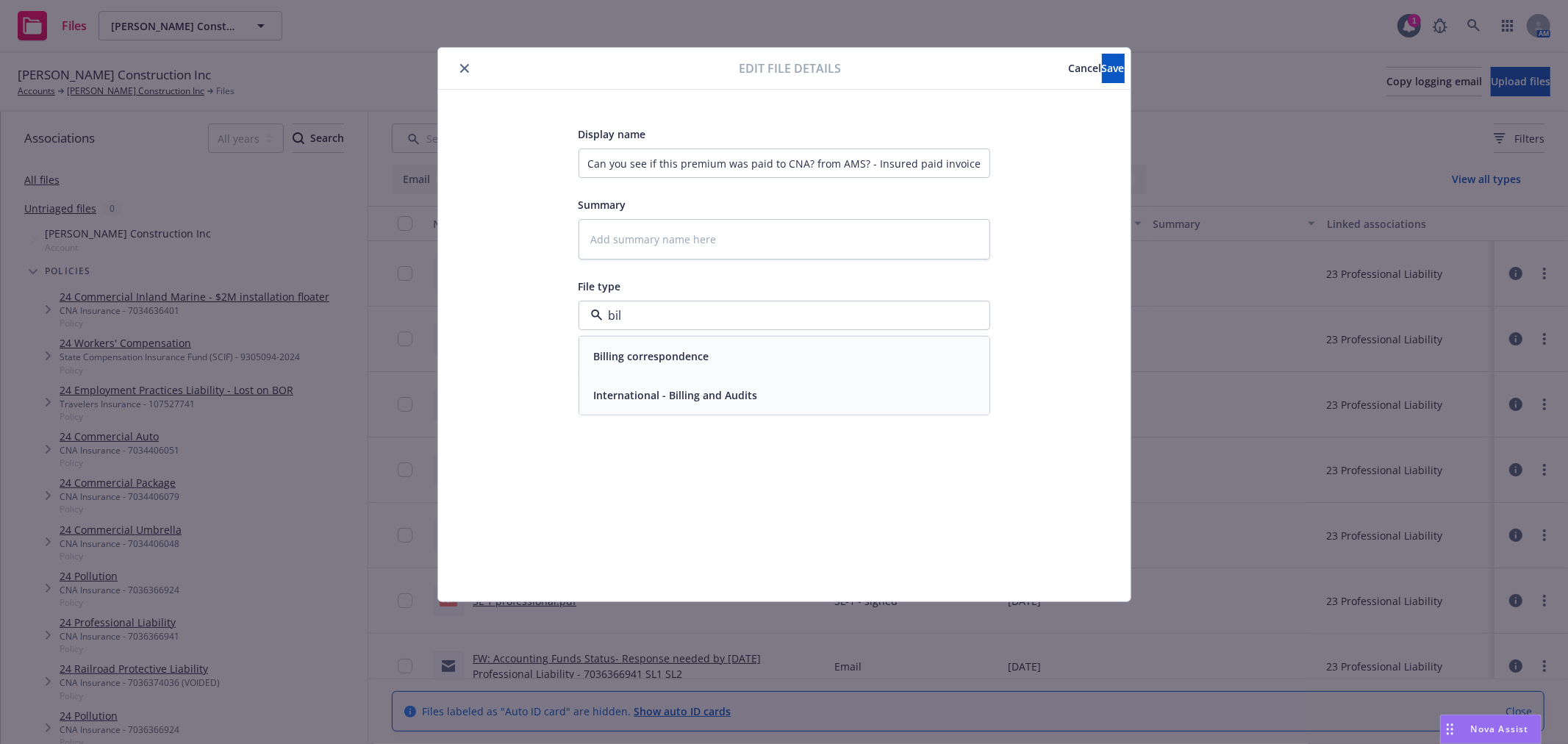
type input "bill"
click at [684, 345] on div "Billing correspondence" at bounding box center [784, 355] width 410 height 39
click at [1102, 71] on span "Save" at bounding box center [1113, 68] width 23 height 14
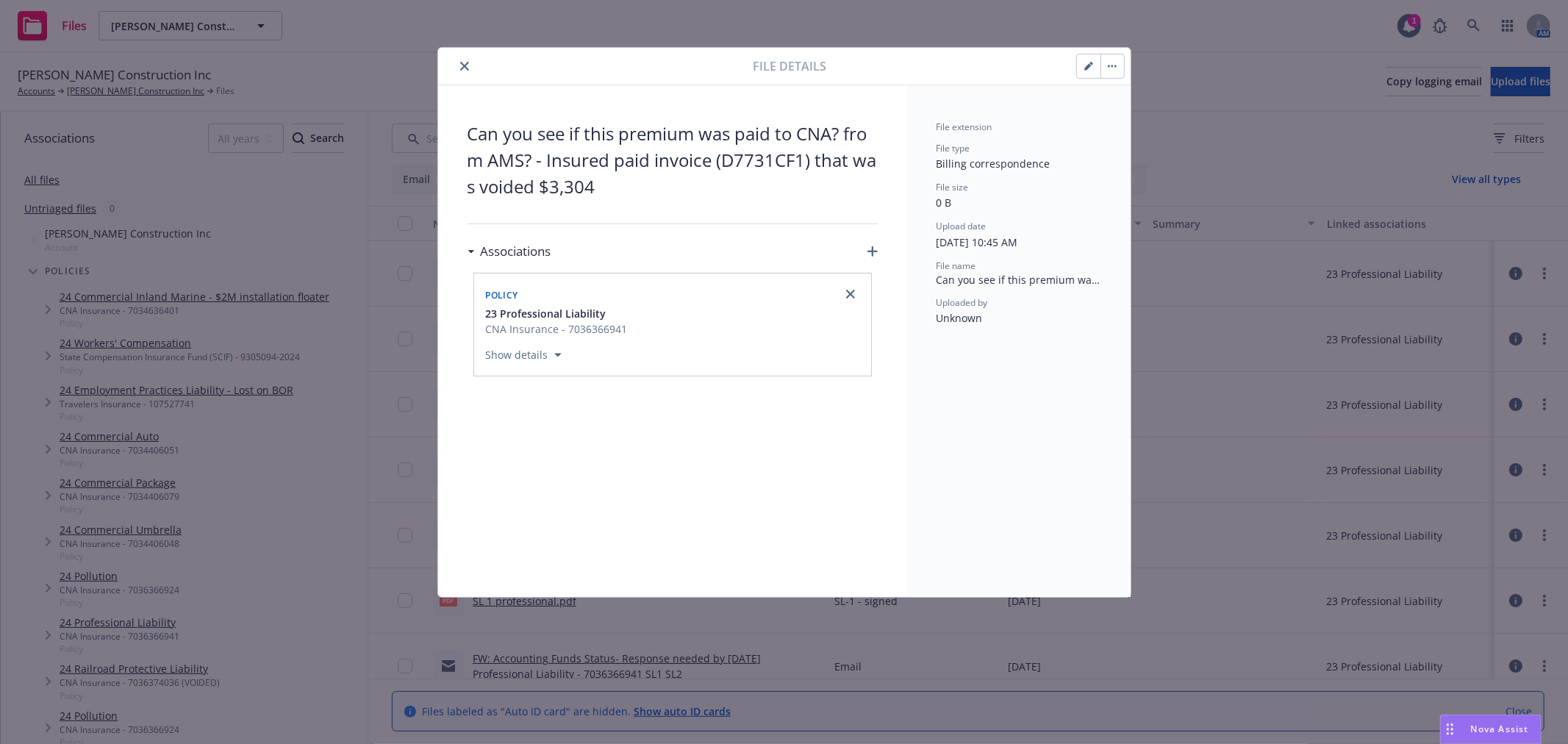
click at [464, 69] on icon "close" at bounding box center [464, 65] width 9 height 9
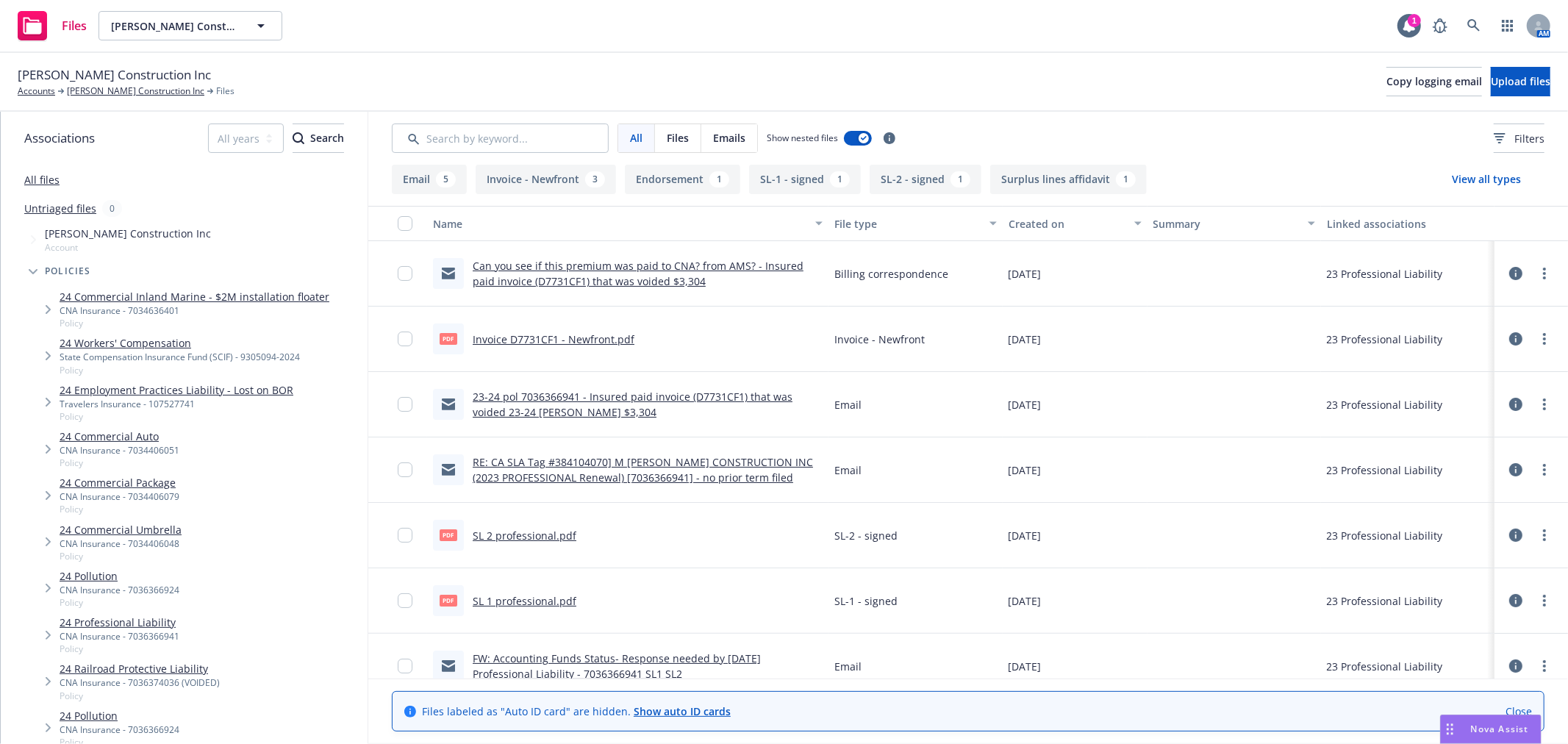
click at [561, 269] on link "Can you see if this premium was paid to CNA? from AMS? - Insured paid invoice (…" at bounding box center [639, 273] width 331 height 29
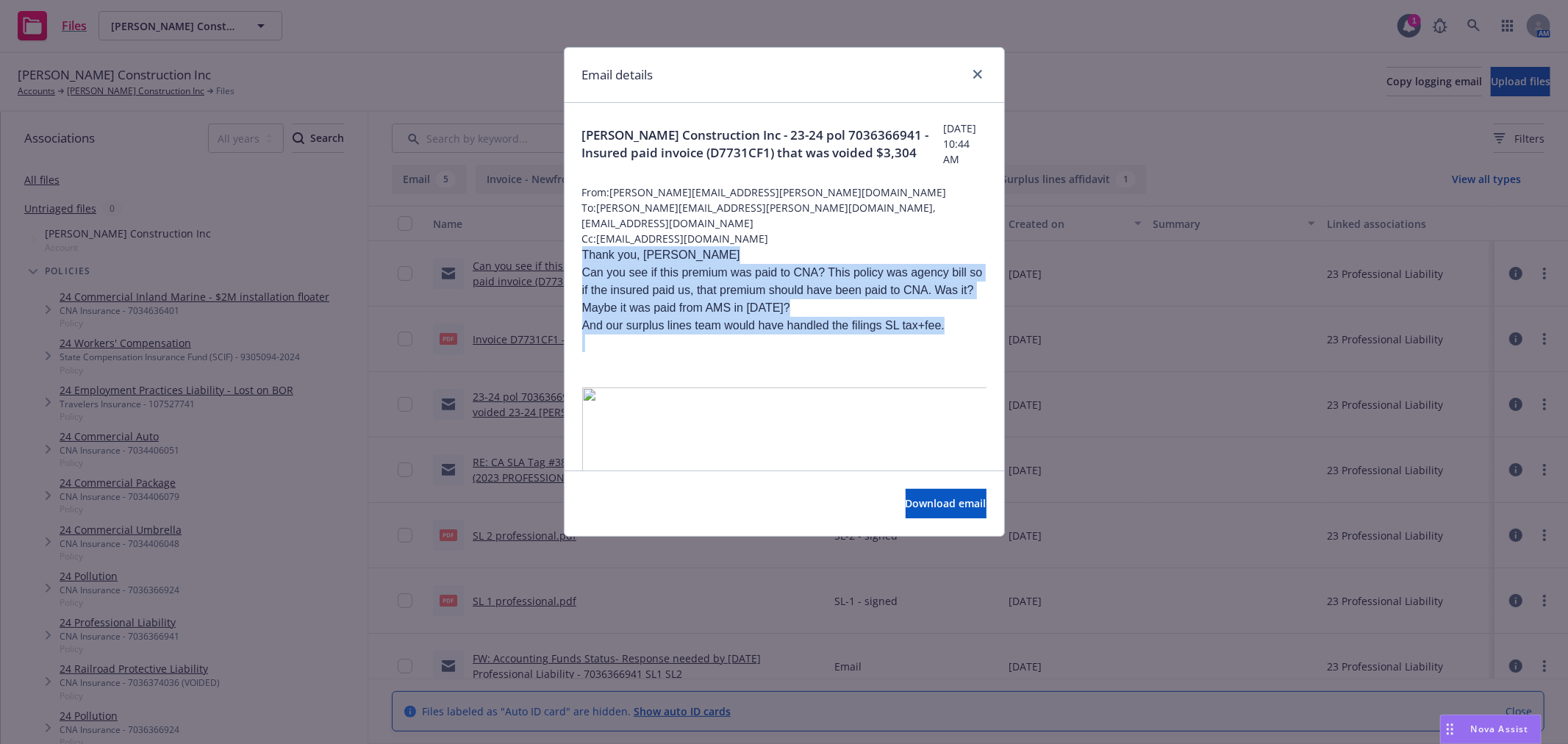
drag, startPoint x: 583, startPoint y: 244, endPoint x: 954, endPoint y: 326, distance: 380.0
copy div "Thank you, Catrina Can you see if this premium was paid to CNA? This policy was…"
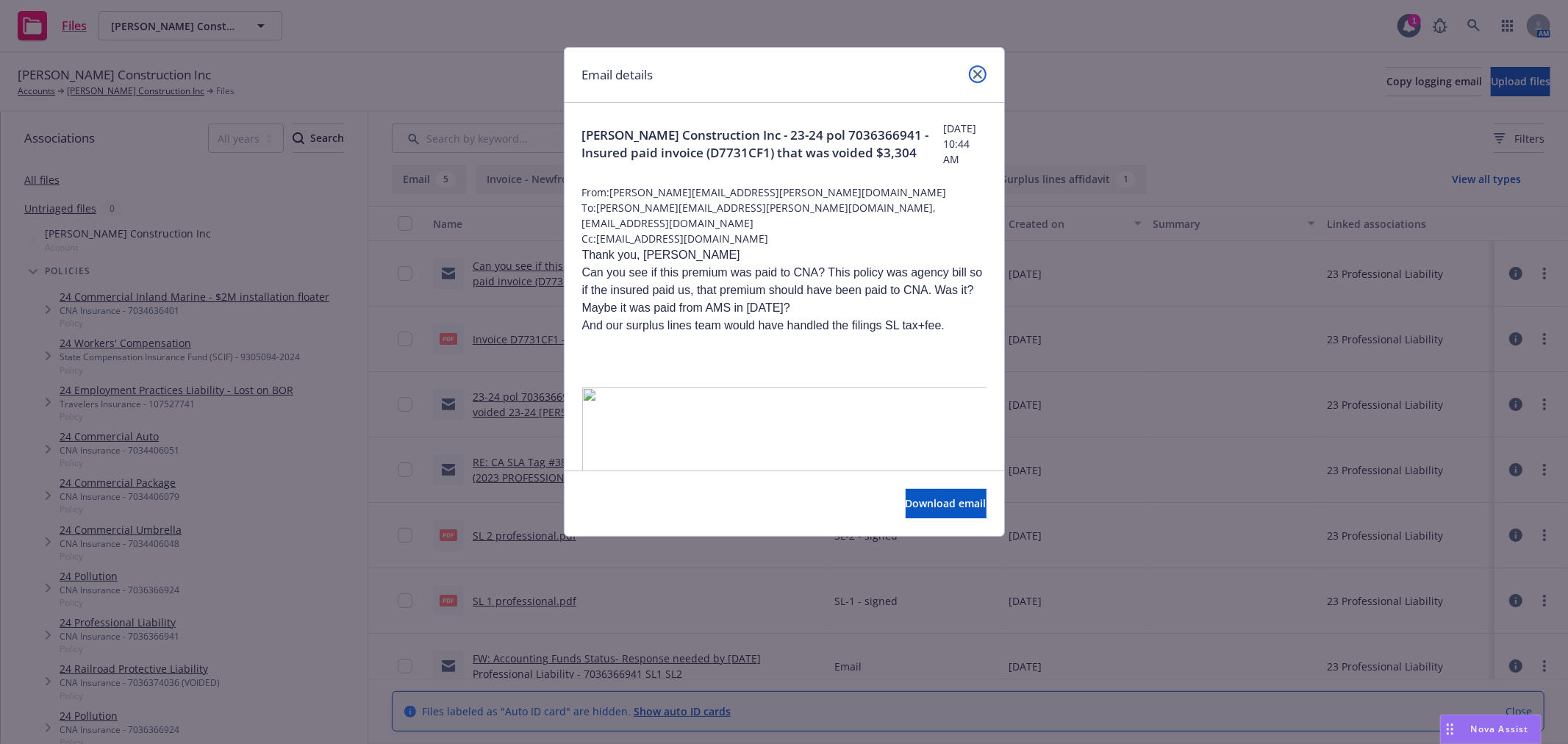
click at [982, 72] on link "close" at bounding box center [978, 74] width 17 height 17
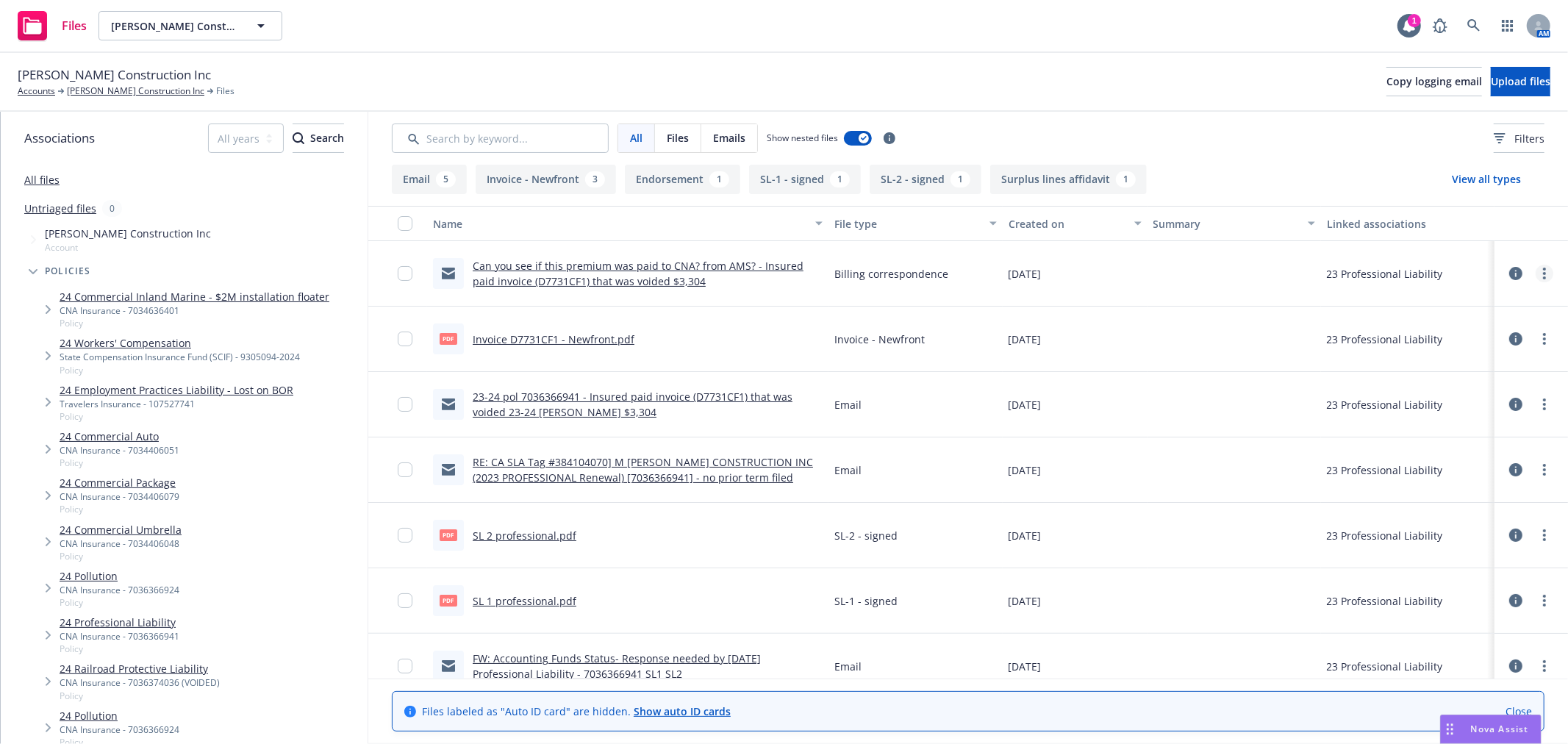
click at [1536, 268] on link "more" at bounding box center [1544, 273] width 17 height 17
click at [1427, 358] on link "Edit" at bounding box center [1455, 362] width 147 height 29
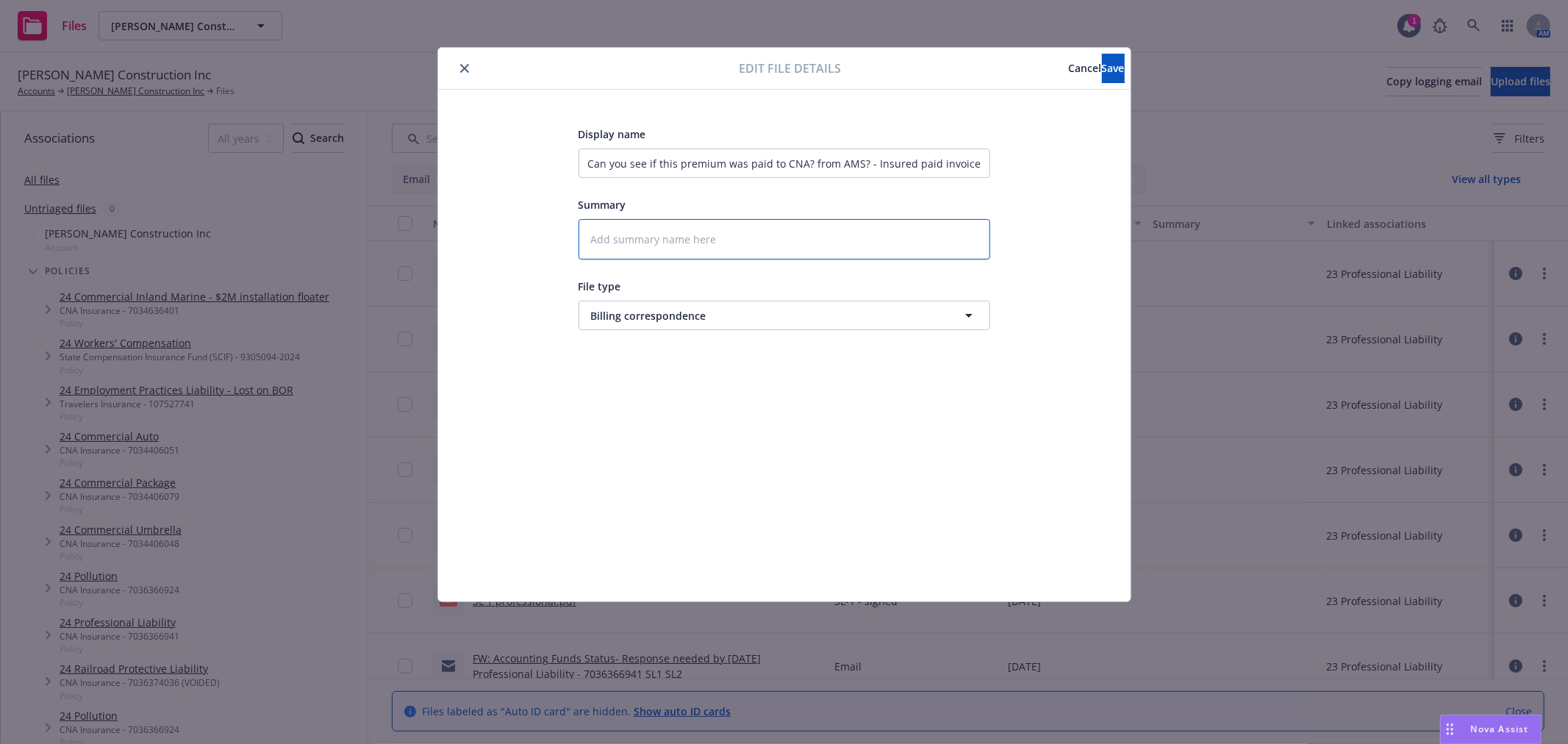
click at [703, 236] on textarea at bounding box center [784, 239] width 412 height 40
paste textarea "Thank you, Catrina Can you see if this premium was paid to CNA? This policy was…"
type textarea "x"
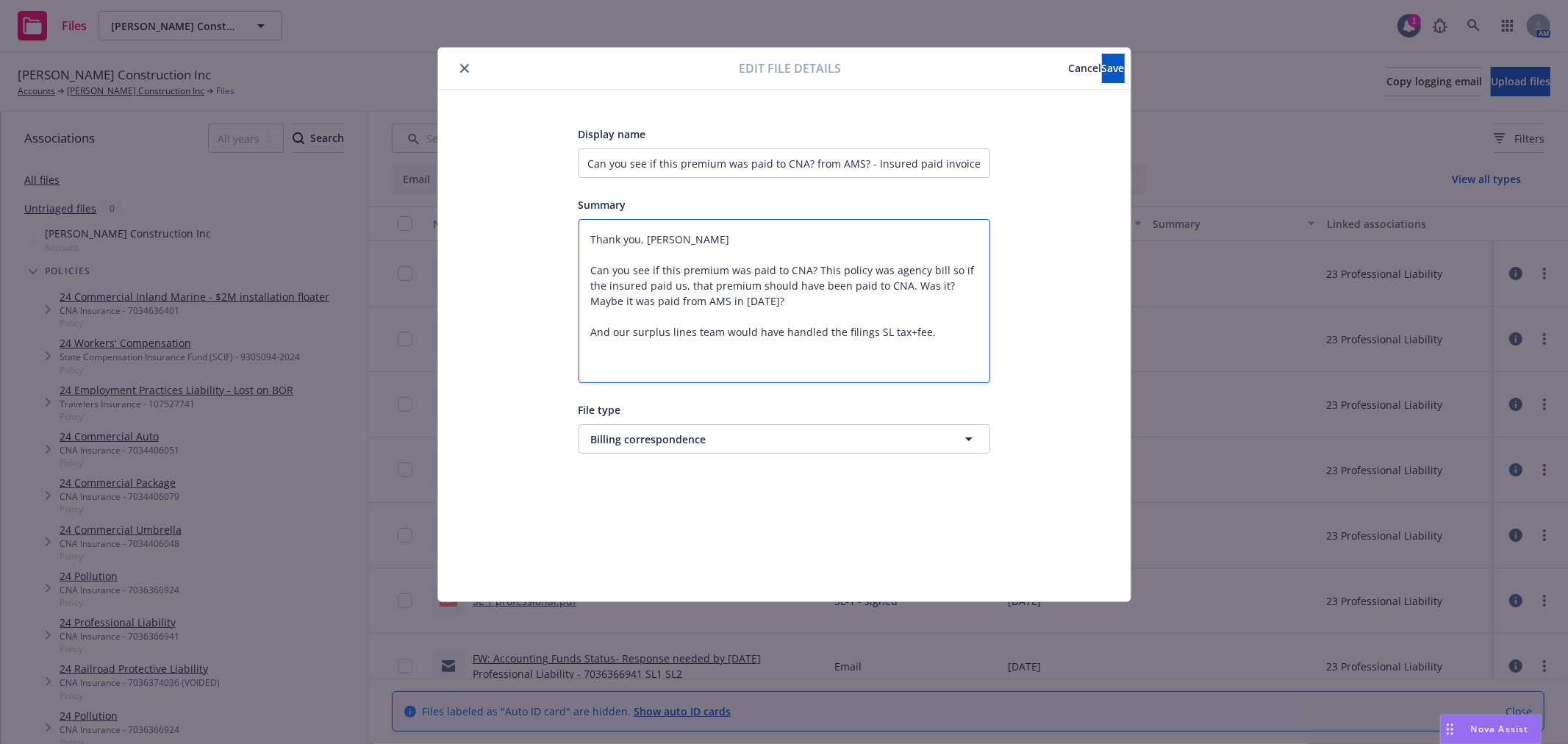
type textarea "Thank you, Catrina Can you see if this premium was paid to CNA? This policy was…"
click at [1081, 48] on div "Edit file details Cancel Save" at bounding box center [784, 69] width 692 height 42
click at [1102, 57] on button "Save" at bounding box center [1113, 68] width 23 height 29
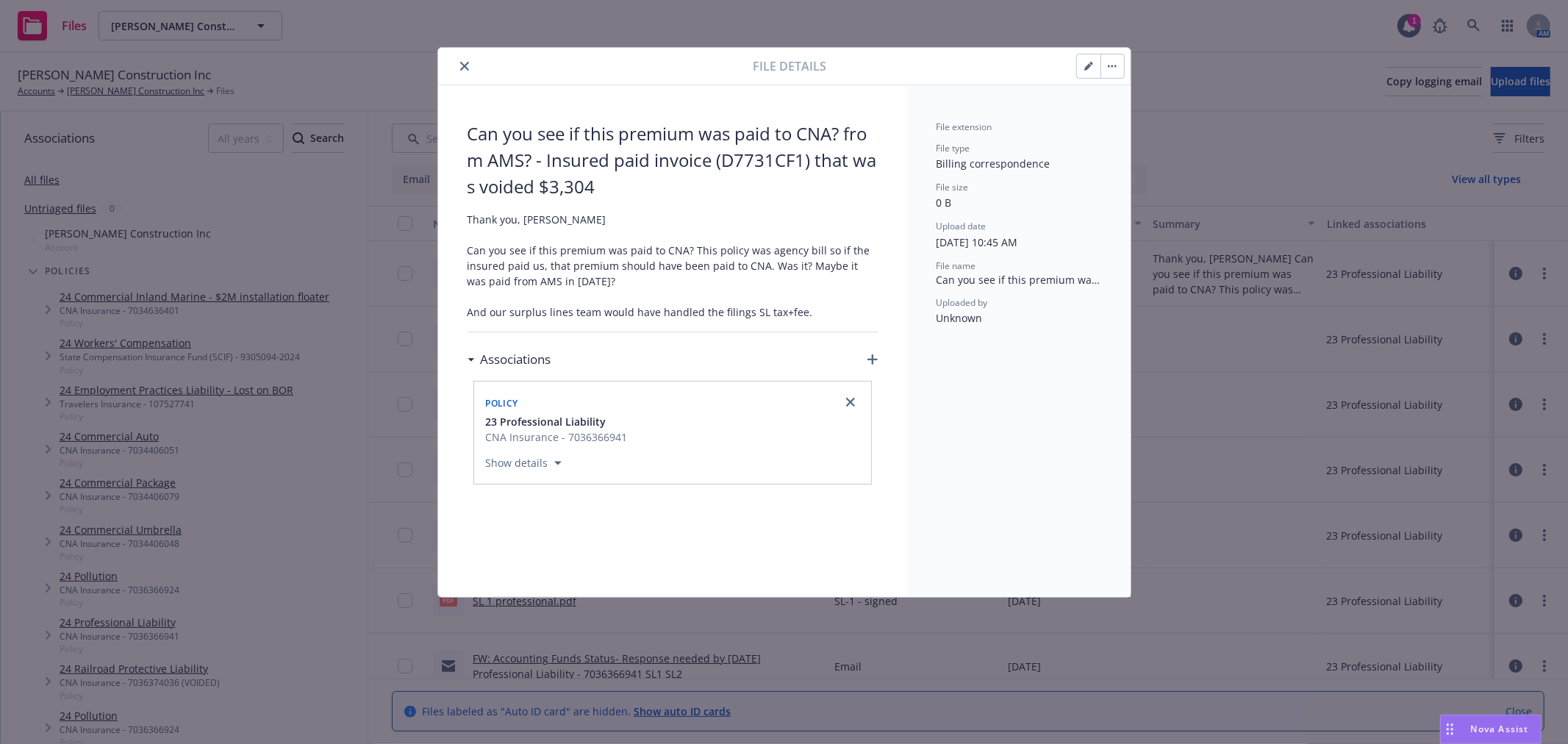
click at [461, 66] on icon "close" at bounding box center [464, 65] width 9 height 9
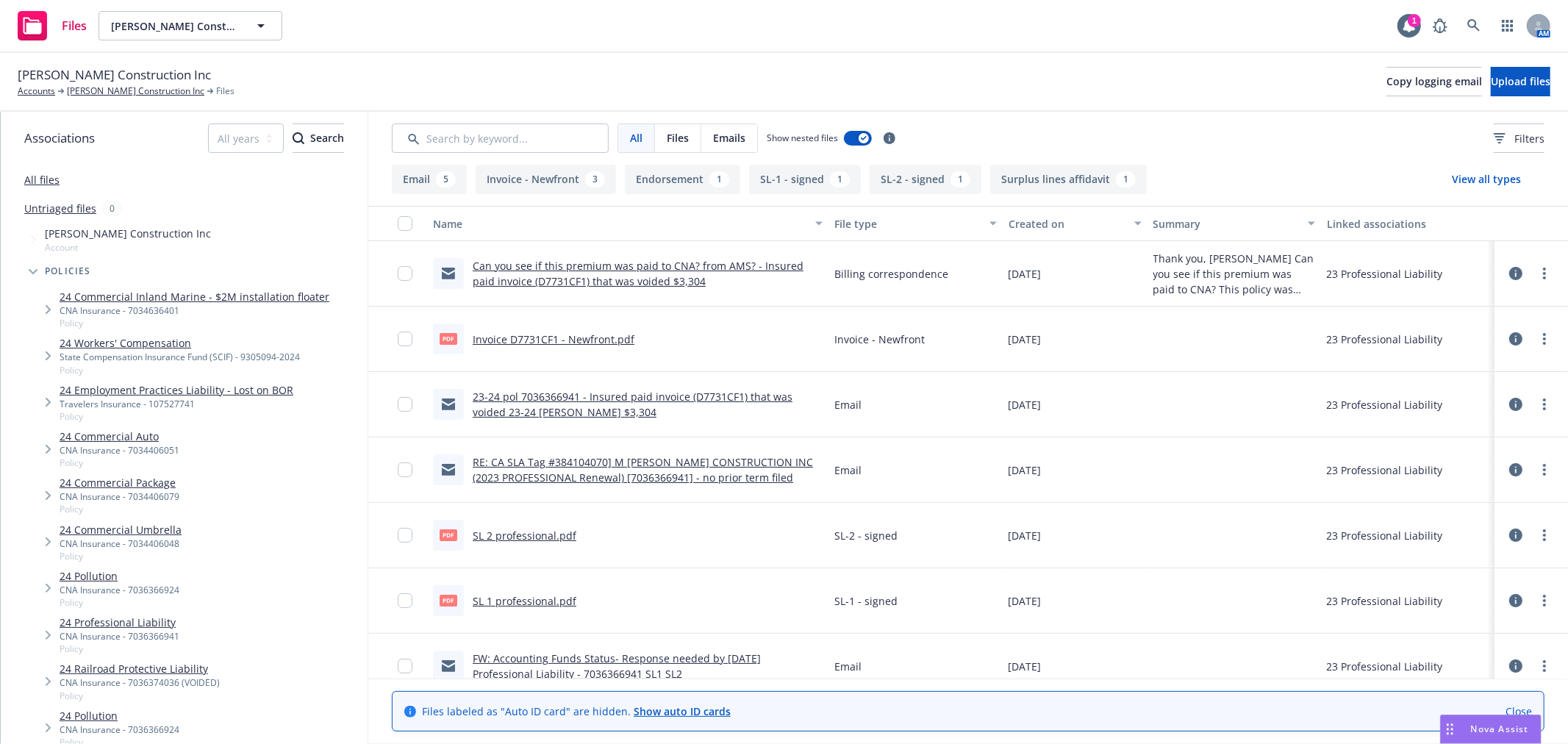
click at [615, 394] on link "23-24 pol 7036366941 - Insured paid invoice (D7731CF1) that was voided 23-24 Pr…" at bounding box center [633, 404] width 320 height 29
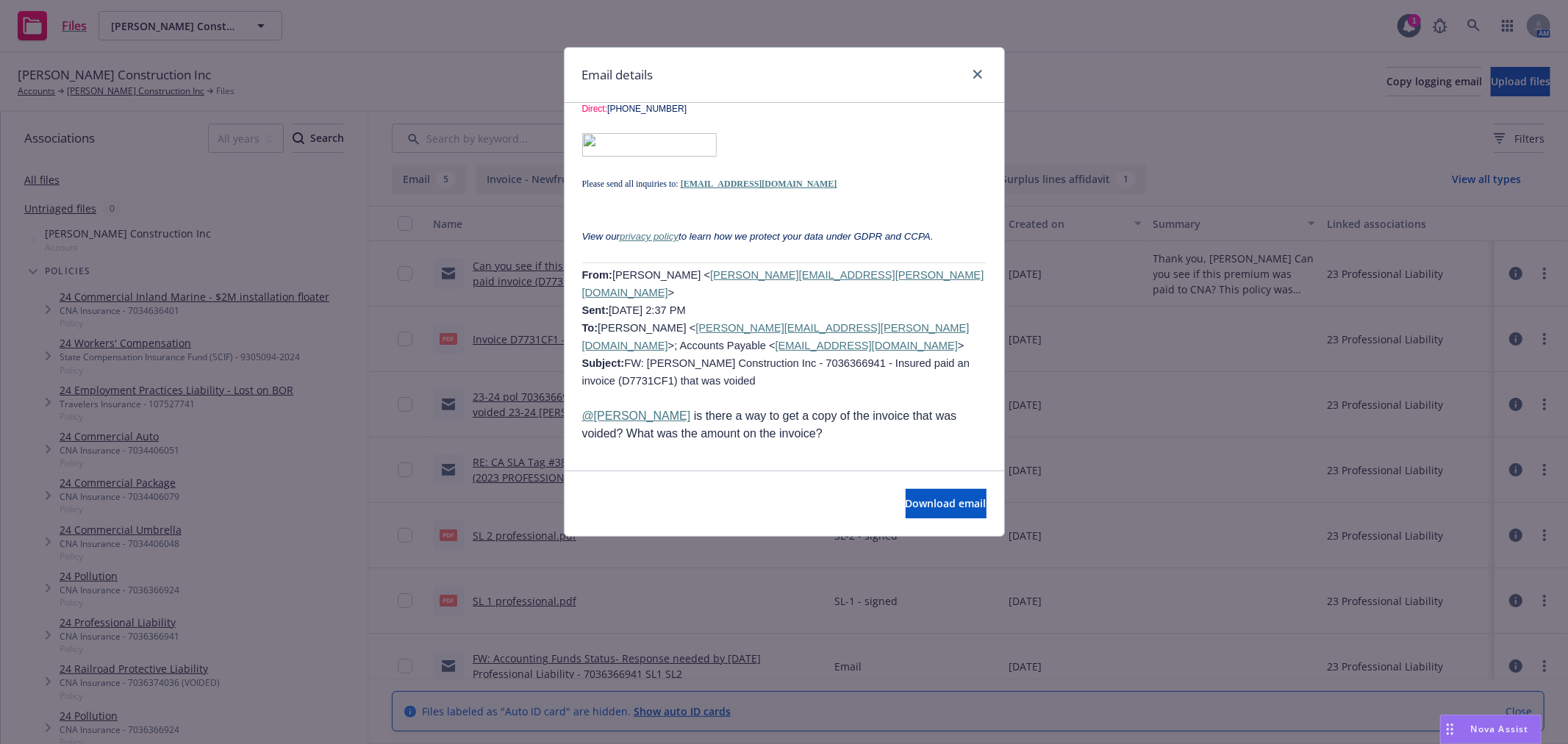
scroll to position [1062, 0]
drag, startPoint x: 847, startPoint y: 364, endPoint x: 570, endPoint y: 355, distance: 277.1
click at [570, 355] on div "23-24 pol 7036366941 - Insured paid invoice (D7731CF1) that was voided 23-24 Pr…" at bounding box center [784, 40] width 440 height 1998
copy p "@Catrina Cornejo is there a way to get a copy of the invoice that was voided? W…"
click at [976, 71] on icon "close" at bounding box center [978, 74] width 9 height 9
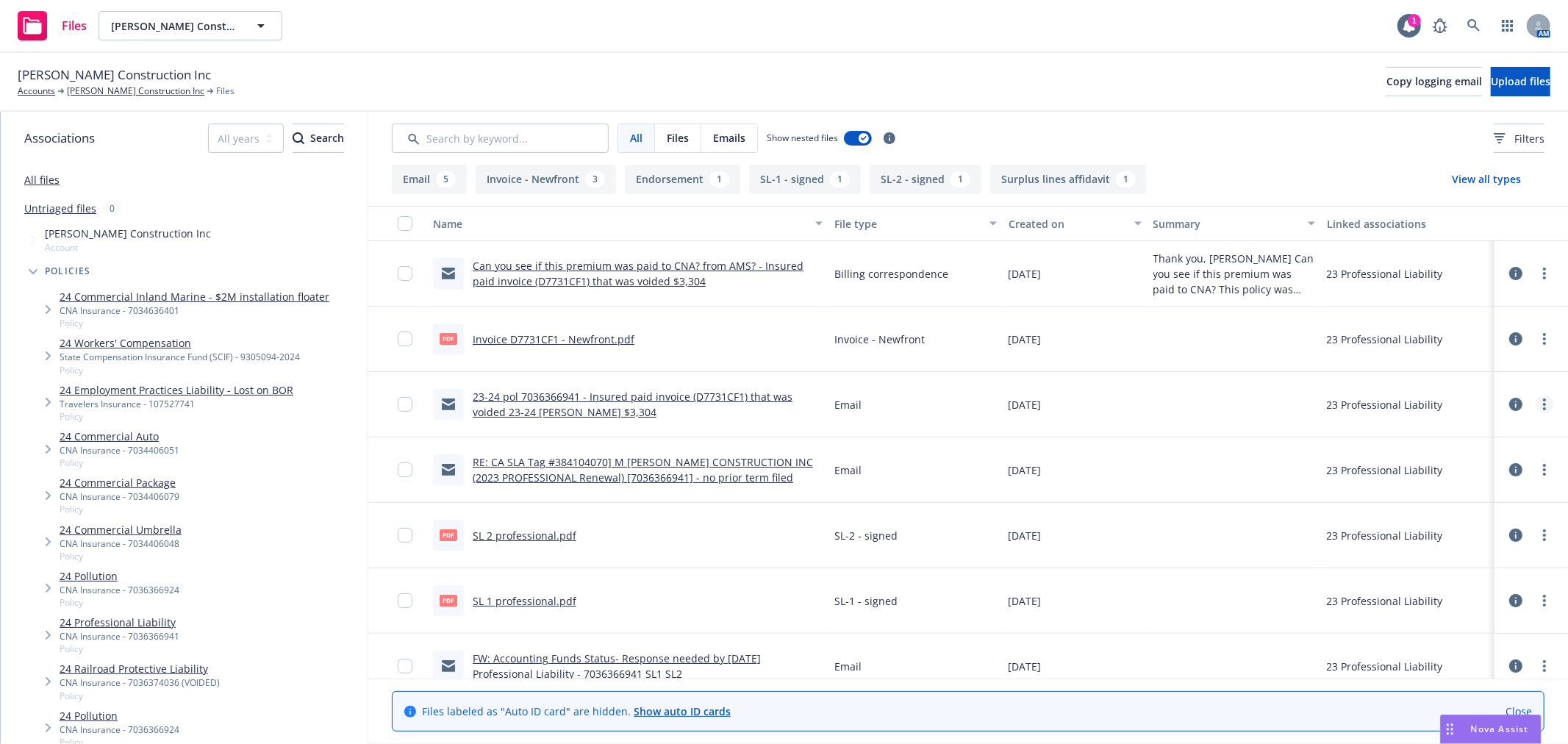
click at [1543, 400] on circle "more" at bounding box center [1544, 400] width 3 height 3
click at [1476, 485] on link "Edit" at bounding box center [1455, 493] width 147 height 29
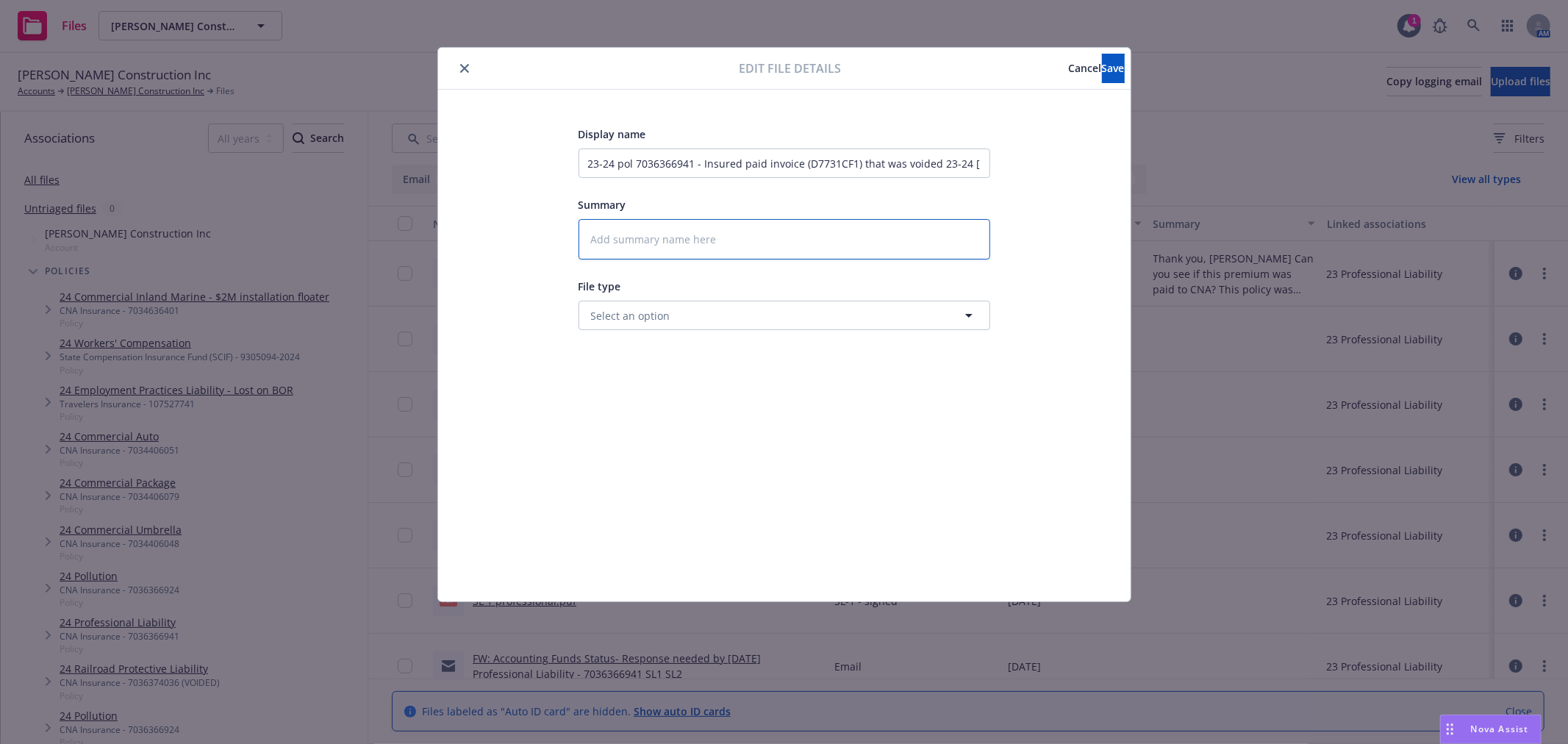
click at [739, 232] on textarea at bounding box center [784, 239] width 412 height 40
paste textarea "@Catrina Cornejo is there a way to get a copy of the invoice that was voided? W…"
type textarea "x"
type textarea "@Catrina Cornejo is there a way to get a copy of the invoice that was voided? W…"
click at [701, 343] on button "Select an option" at bounding box center [784, 330] width 412 height 29
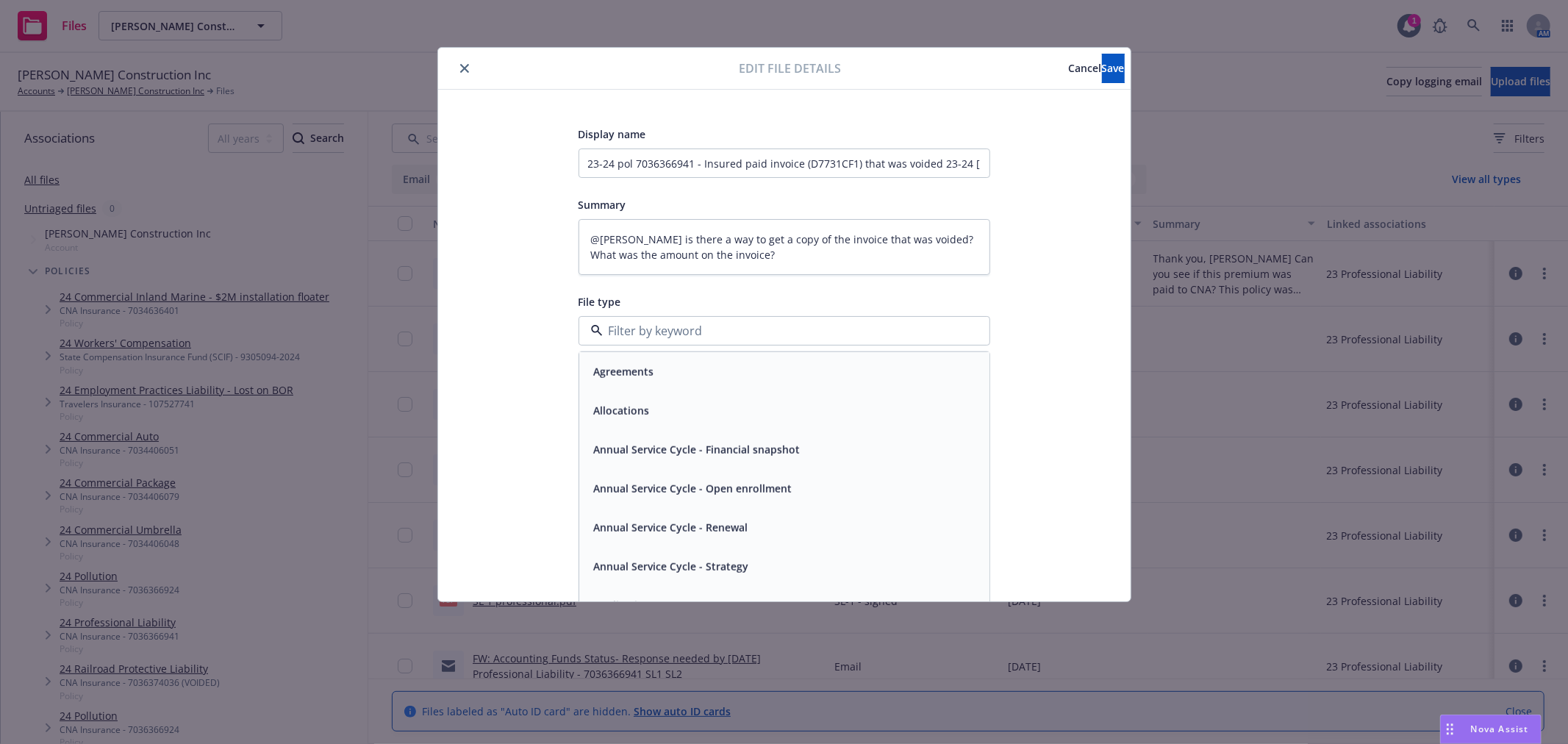
type input "v"
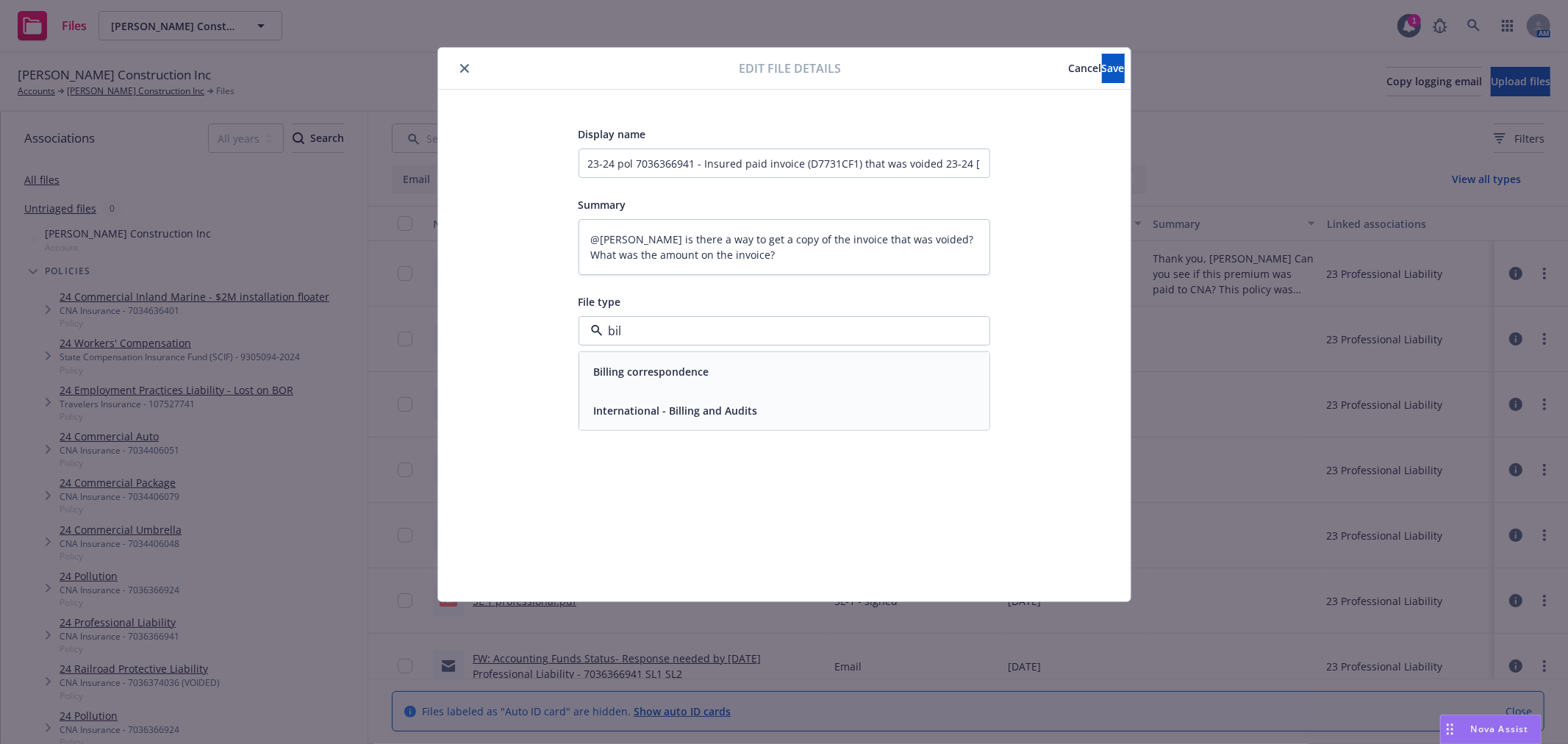
type input "bill"
click at [687, 373] on span "Billing correspondence" at bounding box center [652, 372] width 115 height 16
click at [1115, 57] on button "Save" at bounding box center [1113, 68] width 23 height 29
type textarea "x"
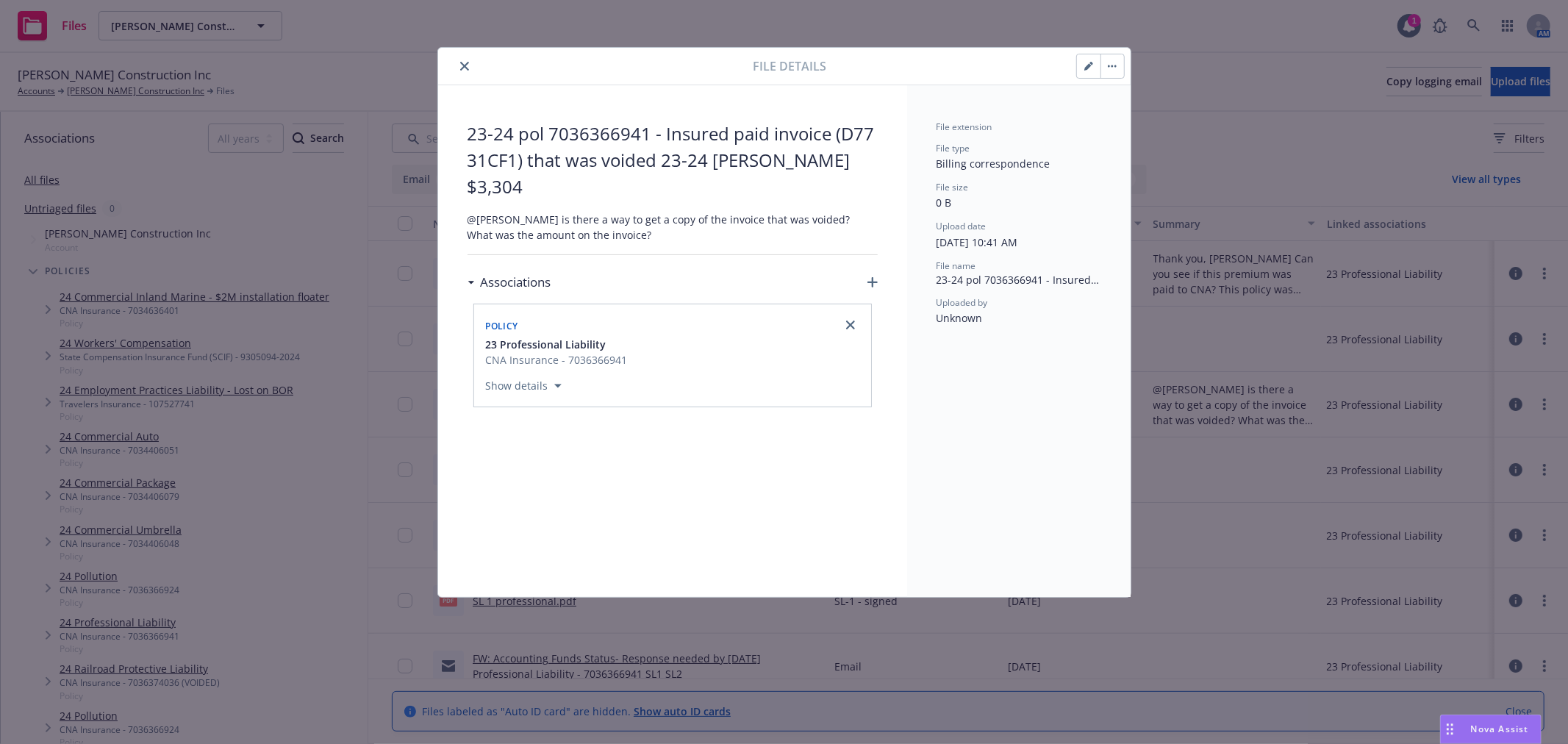
click at [460, 69] on icon "close" at bounding box center [464, 65] width 9 height 9
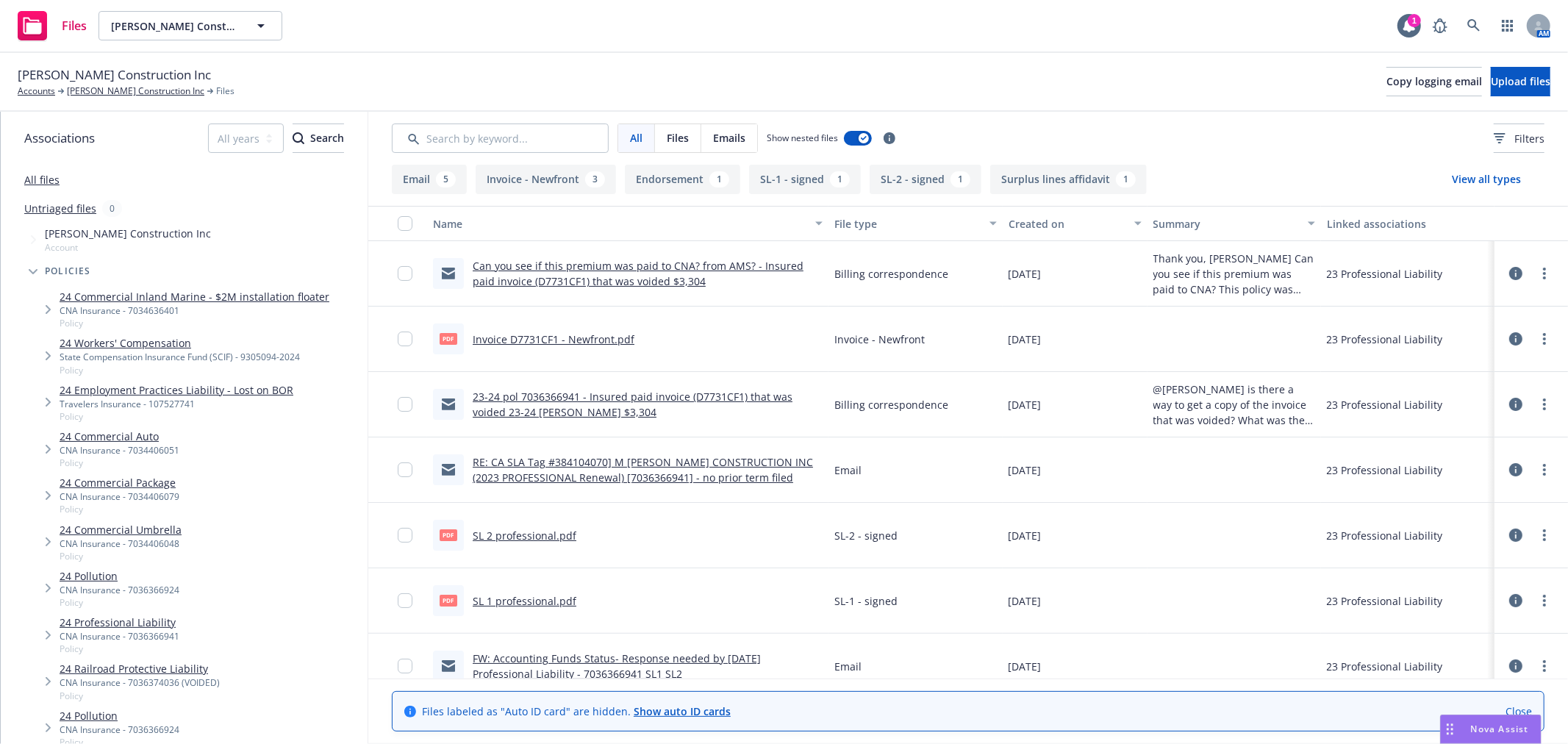
click at [574, 467] on link "RE: CA SLA Tag #384104070] M HERNANDEZ CONSTRUCTION INC (2023 PROFESSIONAL Rene…" at bounding box center [643, 469] width 341 height 29
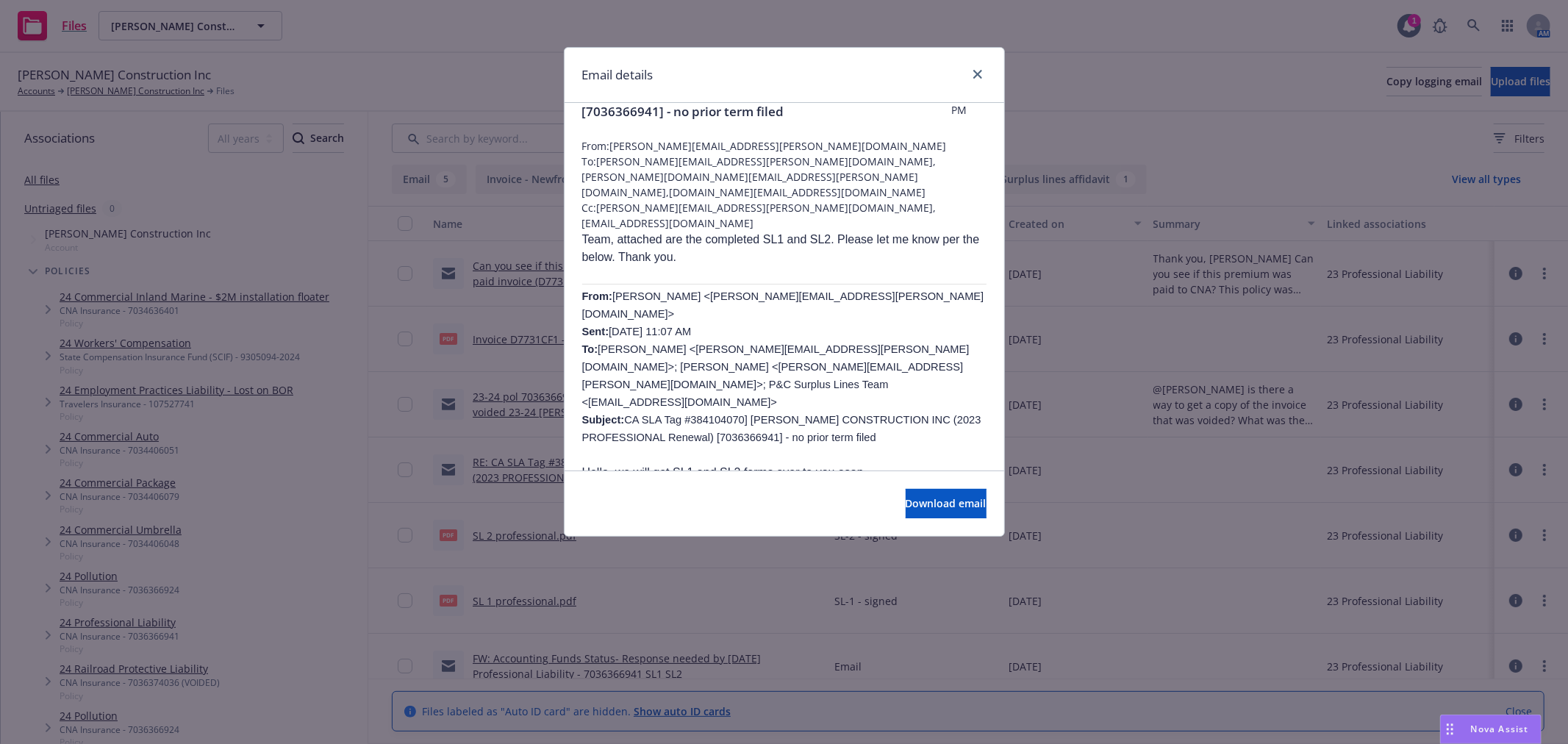
scroll to position [82, 0]
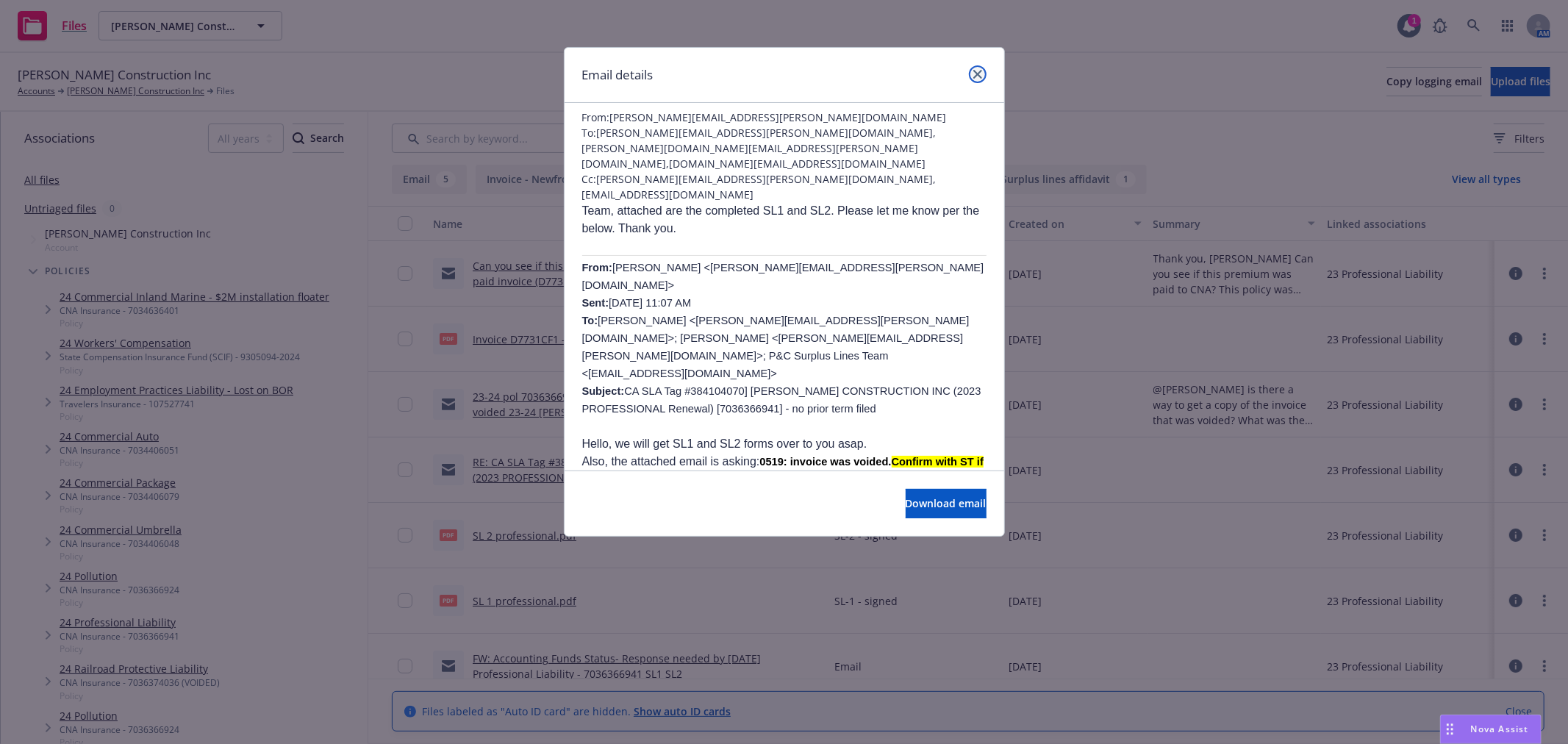
click at [975, 76] on icon "close" at bounding box center [978, 74] width 9 height 9
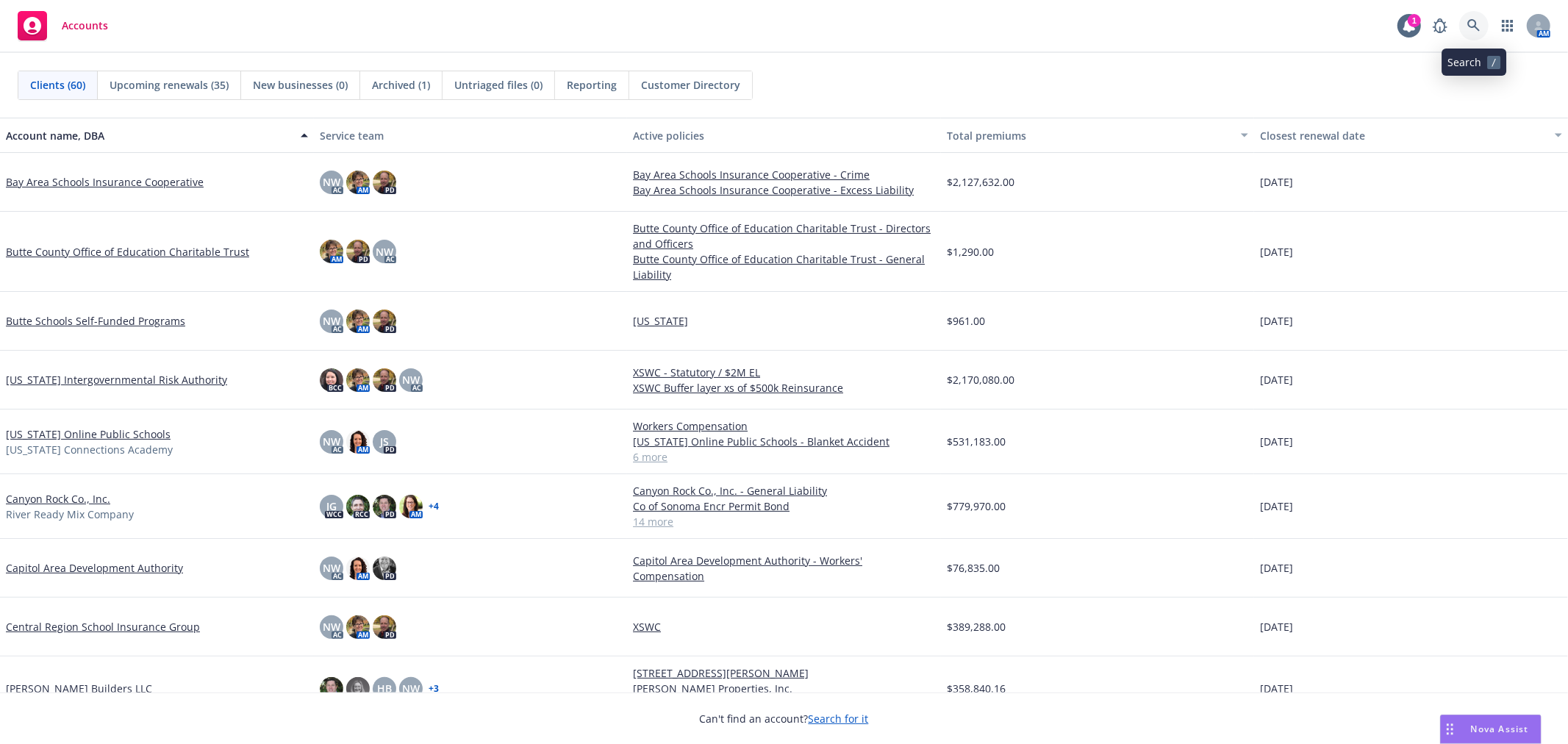
click at [1471, 24] on icon at bounding box center [1473, 25] width 13 height 13
click at [1116, 85] on div "Clients (60) Upcoming renewals (35) New businesses (0) Archived (1) Untriaged f…" at bounding box center [784, 85] width 1533 height 29
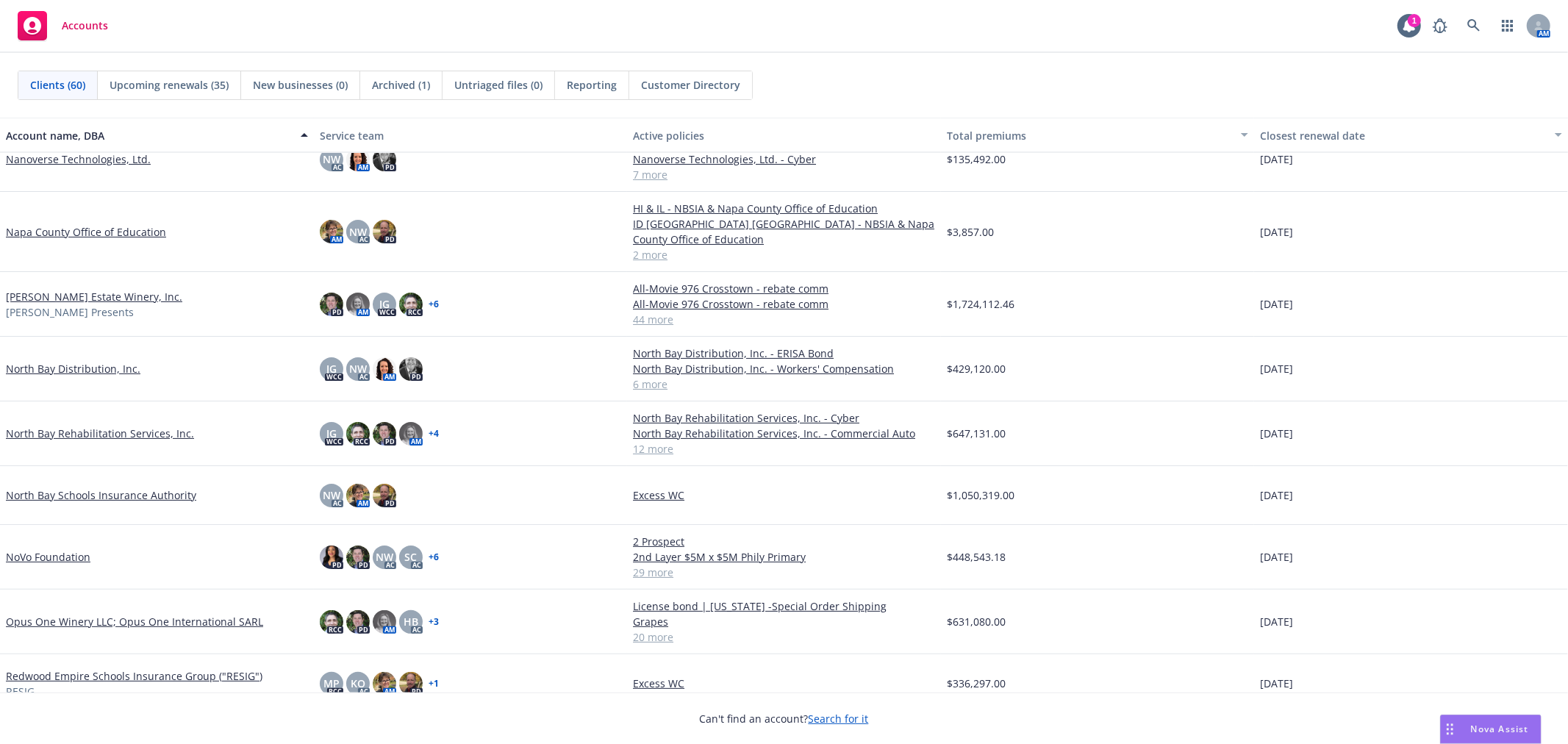
scroll to position [1796, 0]
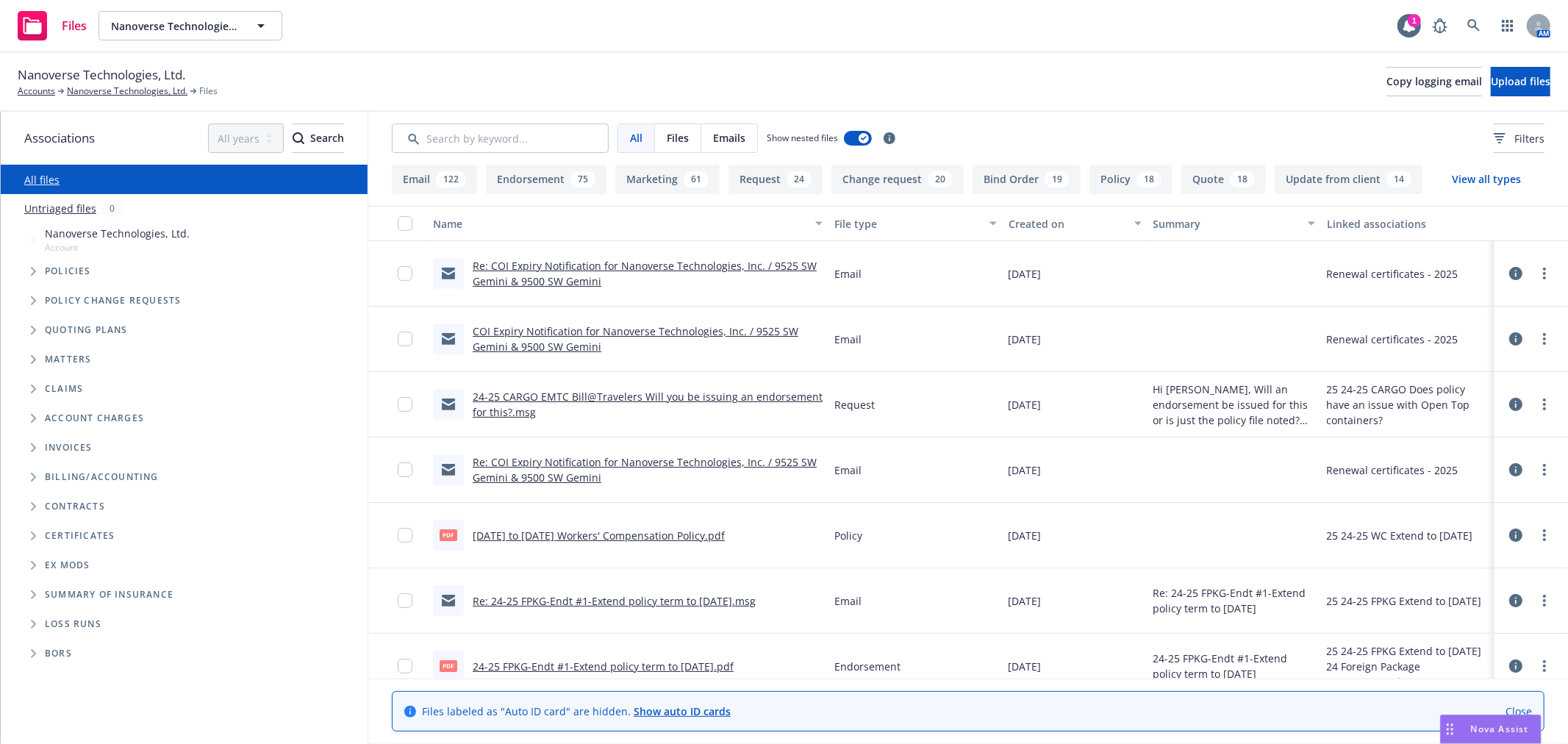
click at [34, 539] on icon "Folder Tree Example" at bounding box center [33, 535] width 6 height 9
click at [41, 592] on span "Folder Tree Example" at bounding box center [45, 592] width 24 height 24
click at [66, 677] on link "2025" at bounding box center [69, 679] width 24 height 16
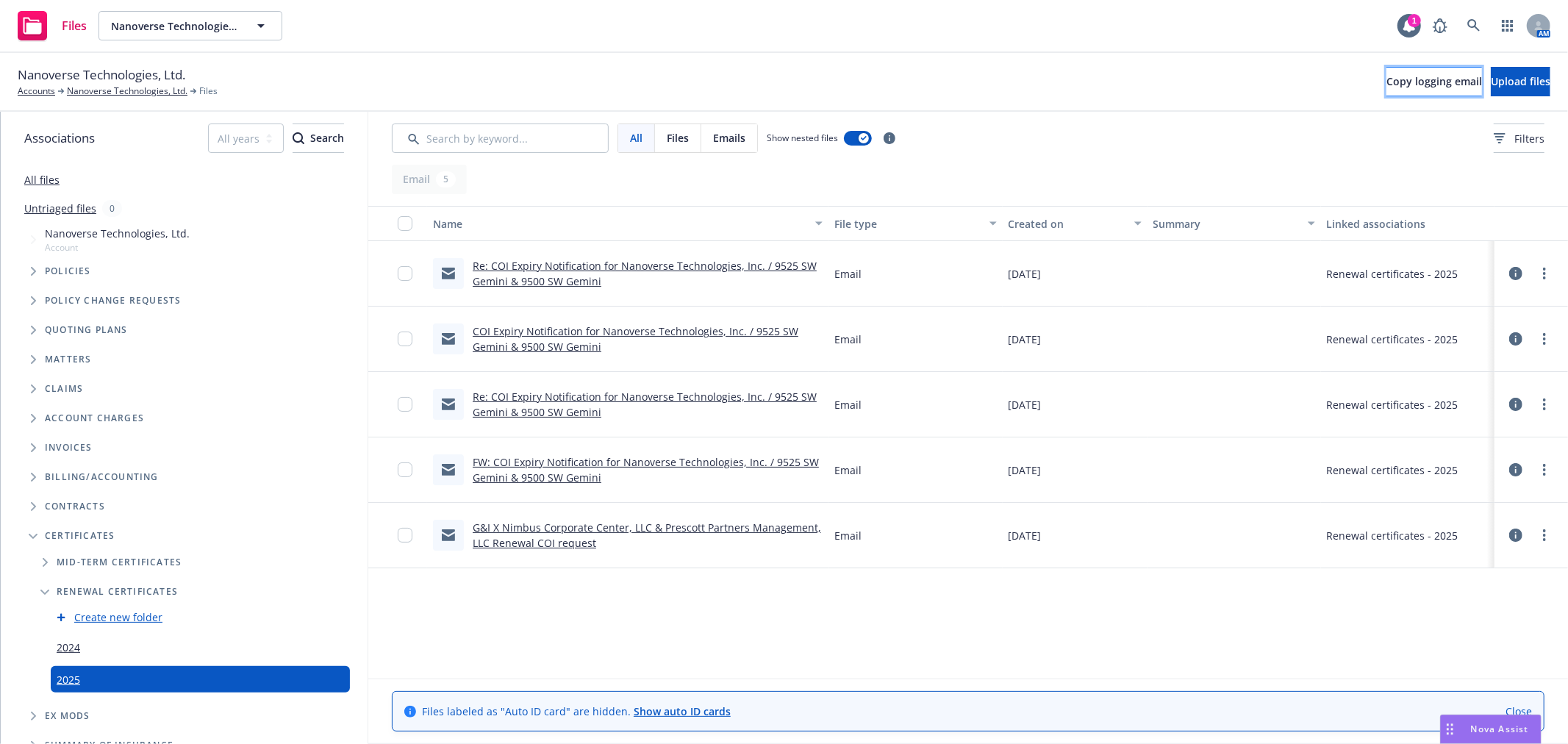
click at [1387, 81] on span "Copy logging email" at bounding box center [1434, 81] width 95 height 14
